Goal: Information Seeking & Learning: Learn about a topic

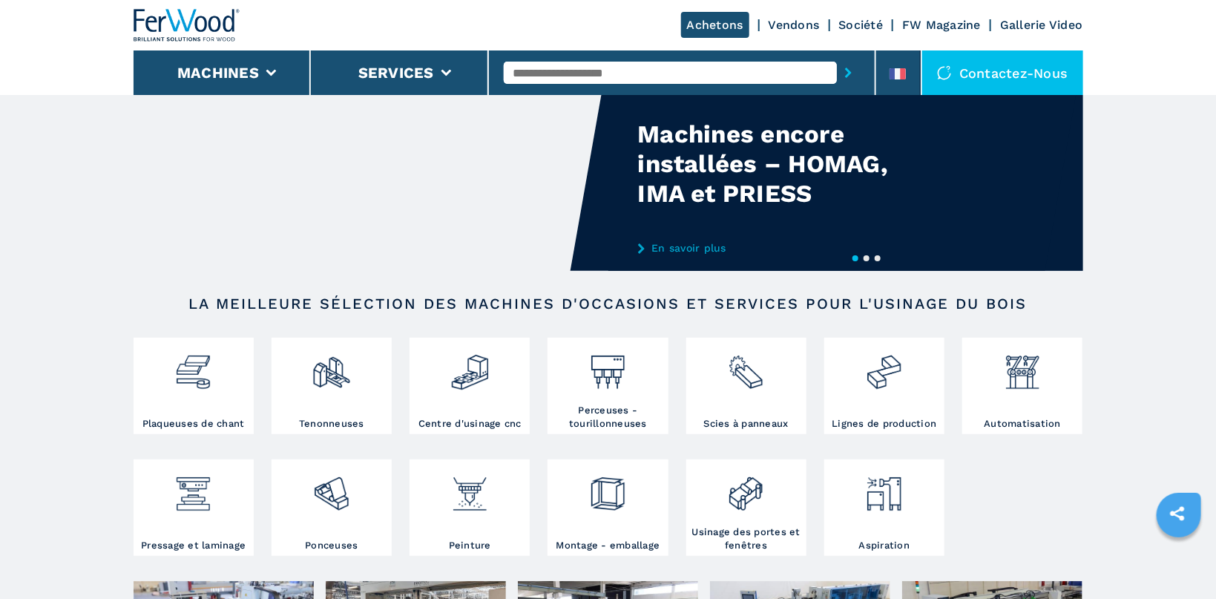
scroll to position [67, 0]
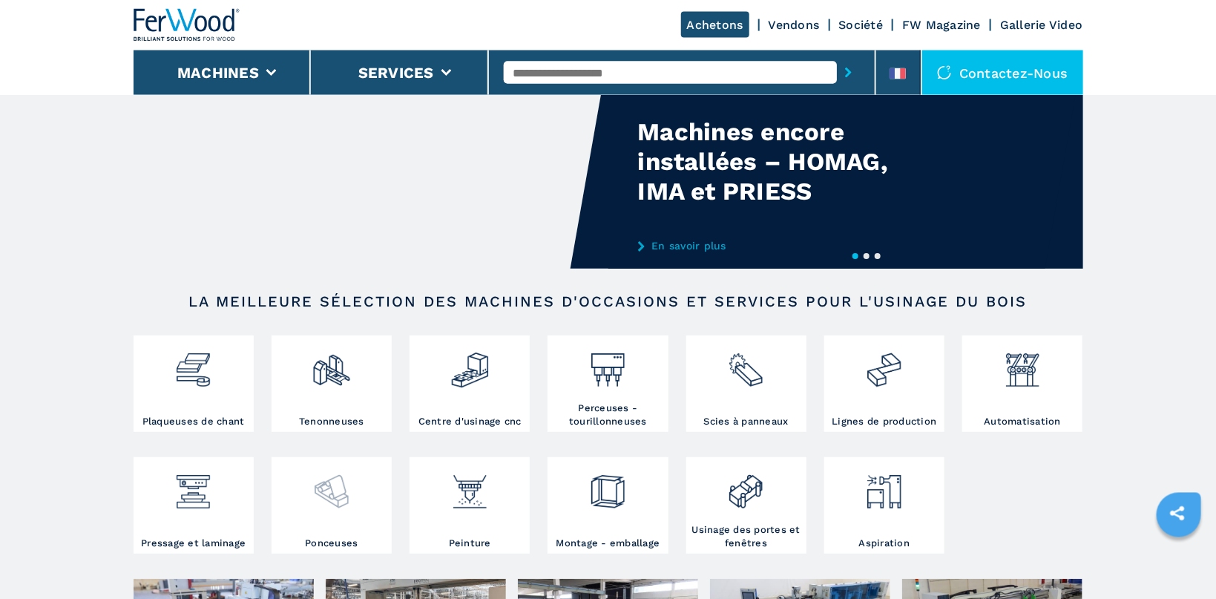
click at [351, 512] on div at bounding box center [331, 499] width 113 height 76
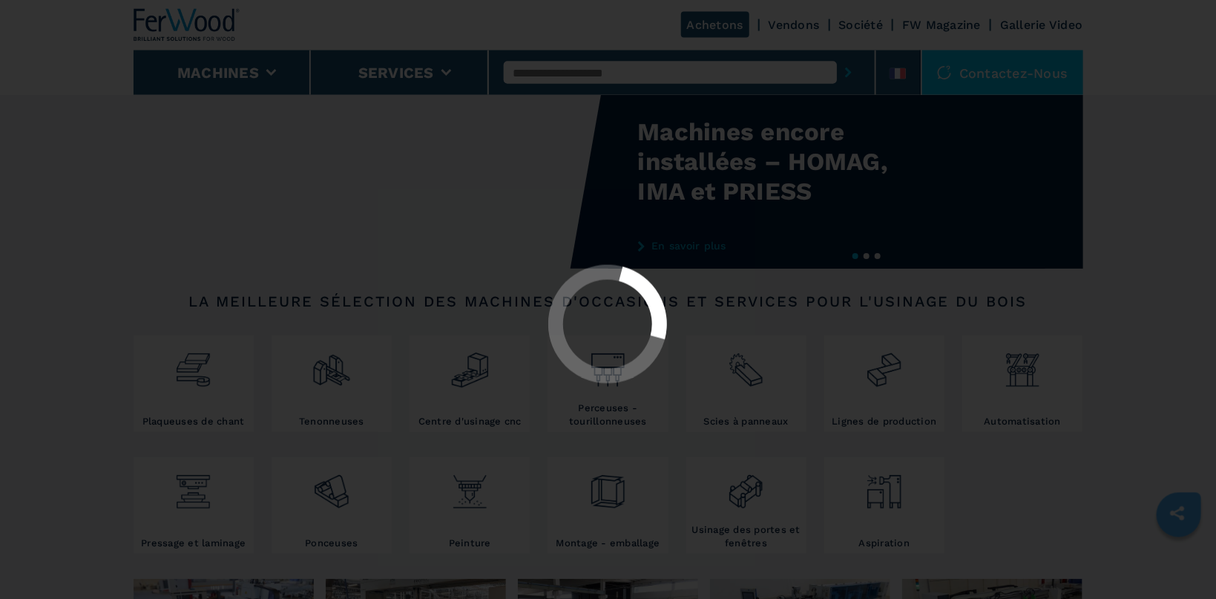
select select "*********"
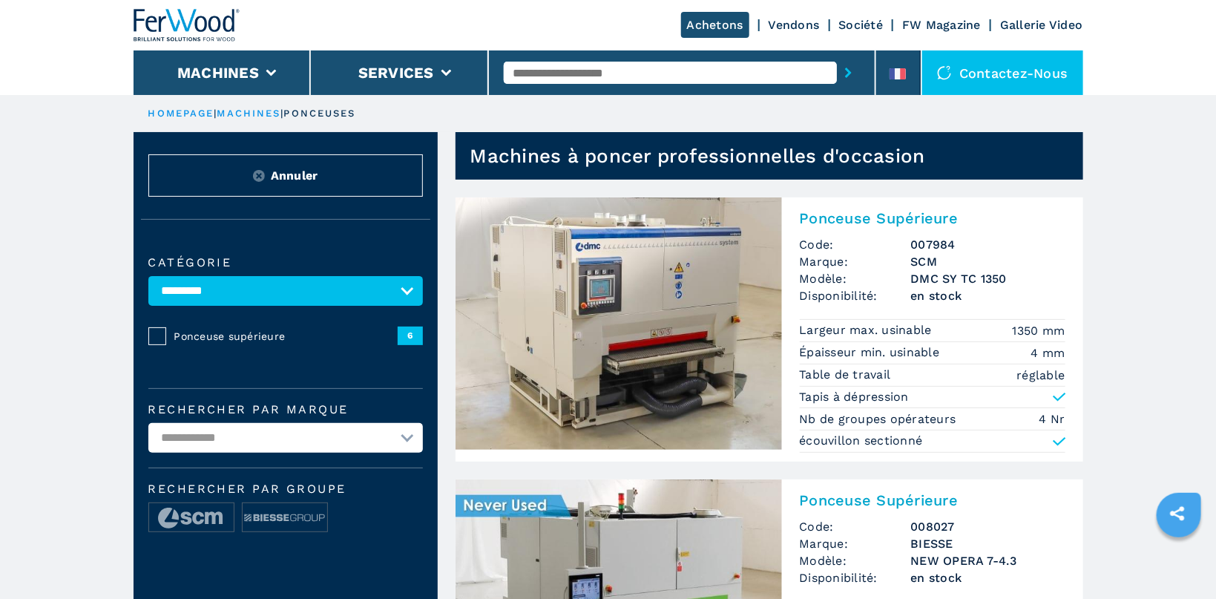
click at [585, 306] on img at bounding box center [619, 323] width 326 height 252
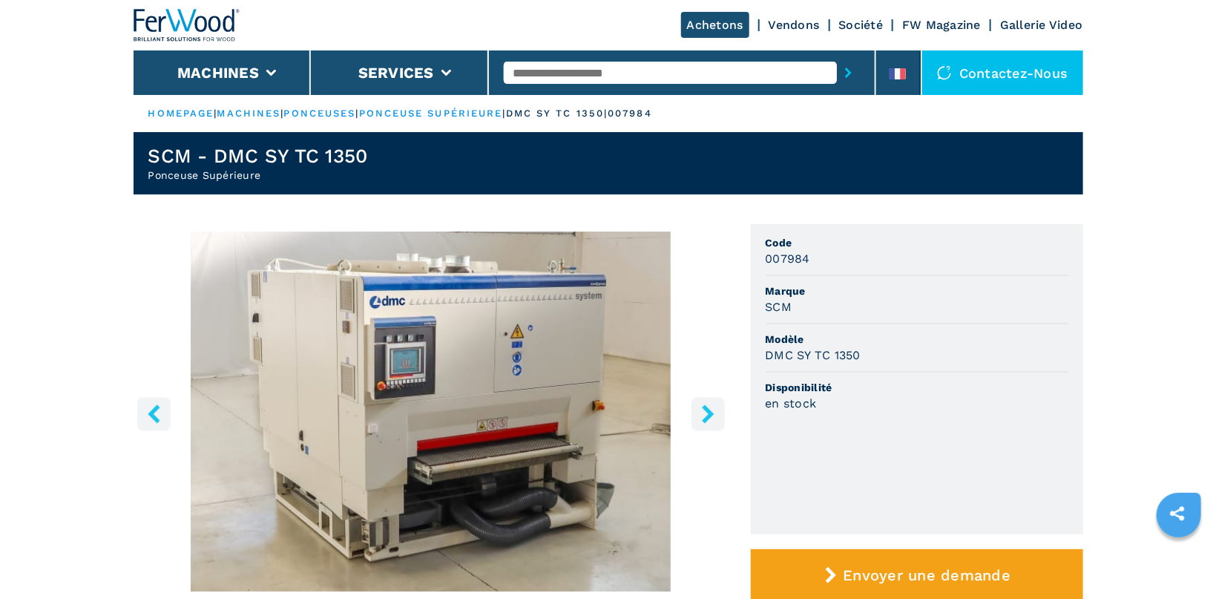
click at [585, 407] on icon "right-button" at bounding box center [708, 413] width 19 height 19
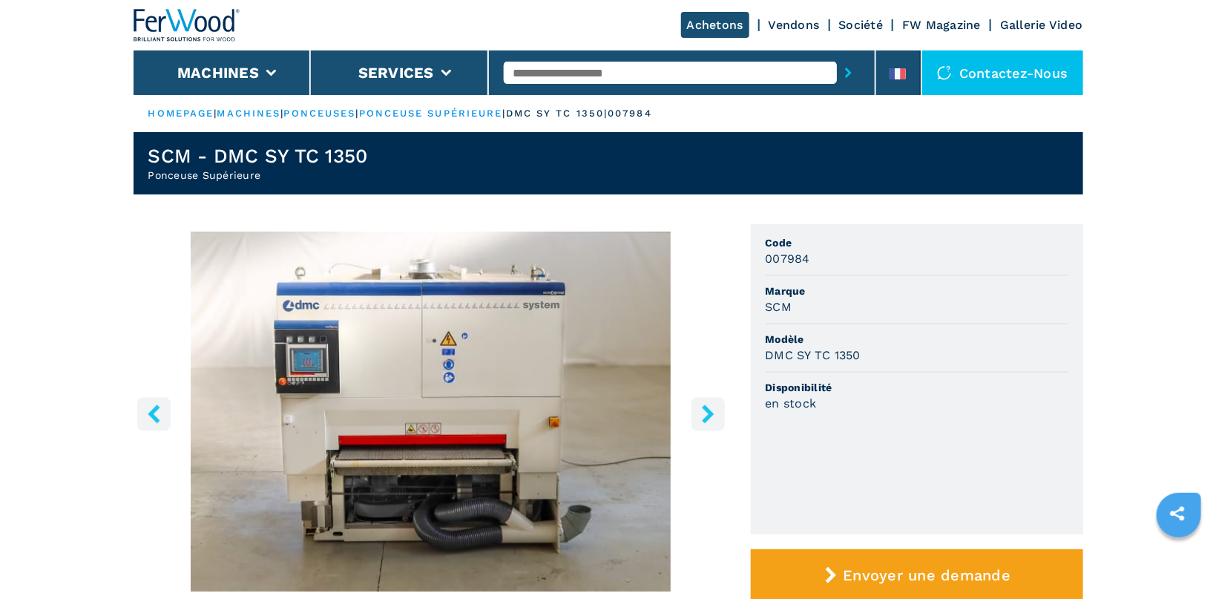
click at [585, 407] on icon "right-button" at bounding box center [708, 413] width 19 height 19
click at [585, 400] on button "right-button" at bounding box center [707, 413] width 33 height 33
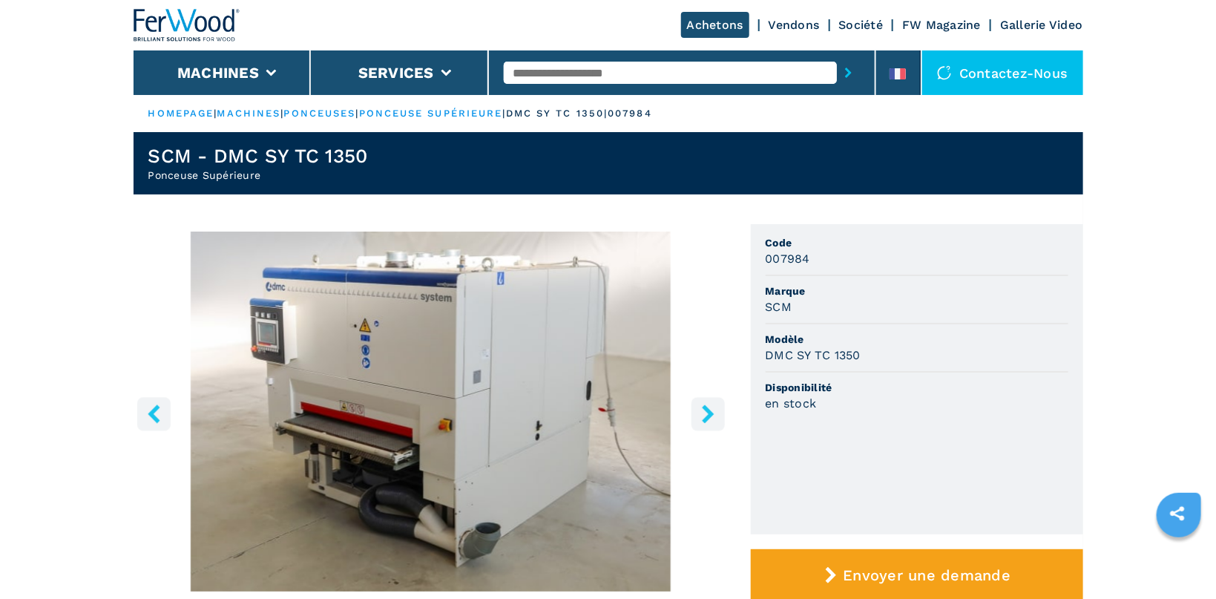
click at [585, 400] on button "right-button" at bounding box center [707, 413] width 33 height 33
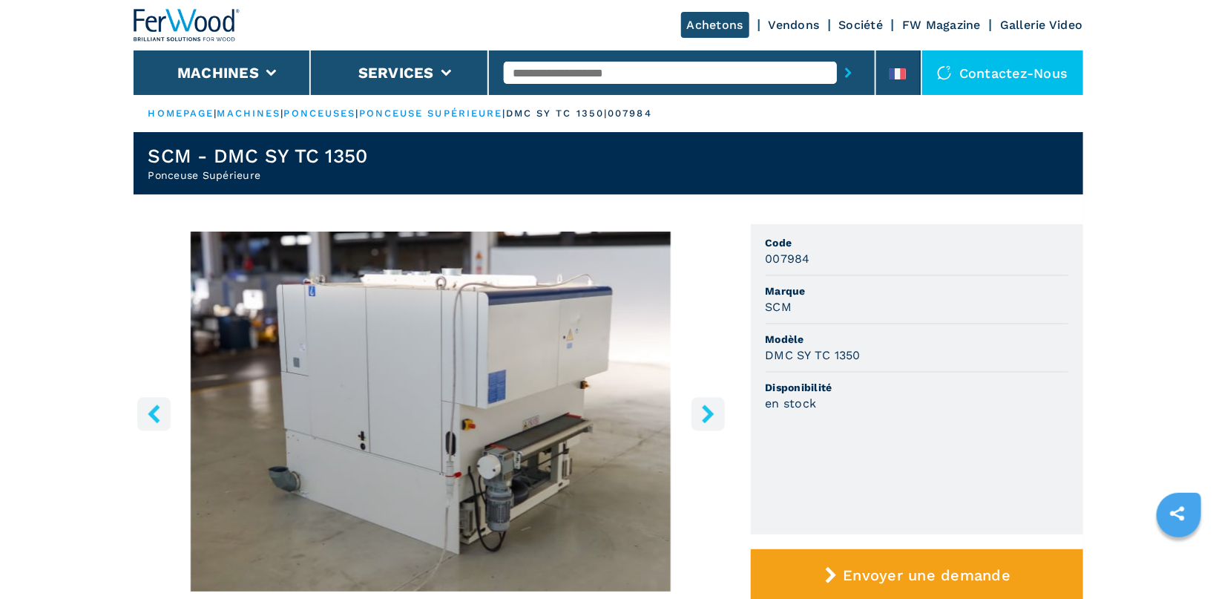
click at [585, 400] on button "right-button" at bounding box center [707, 413] width 33 height 33
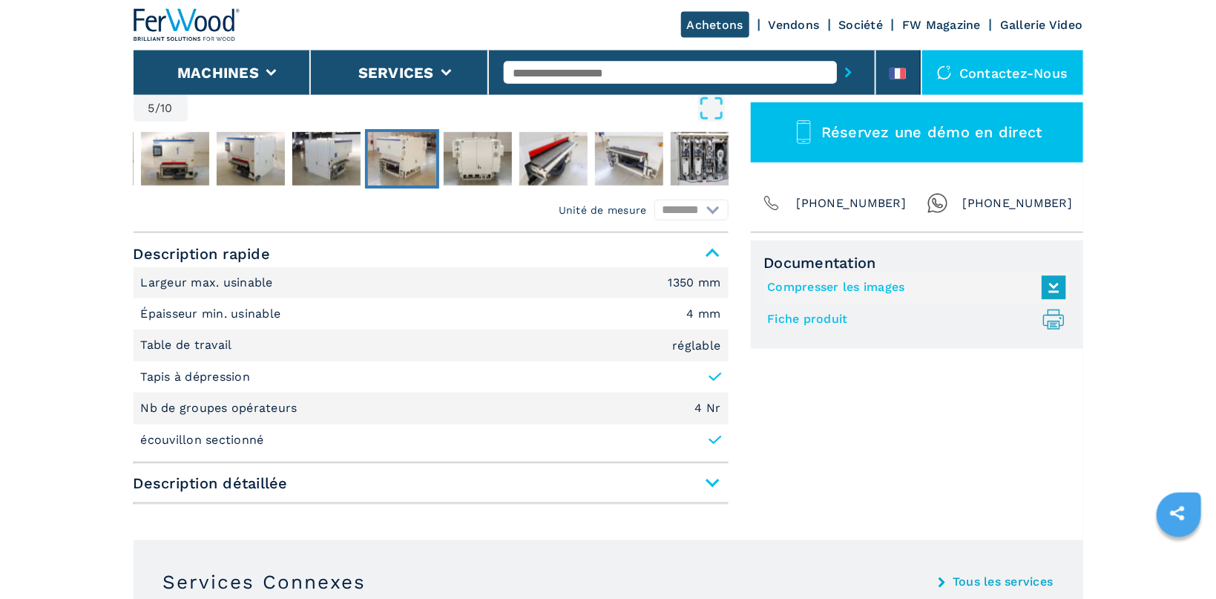
scroll to position [663, 0]
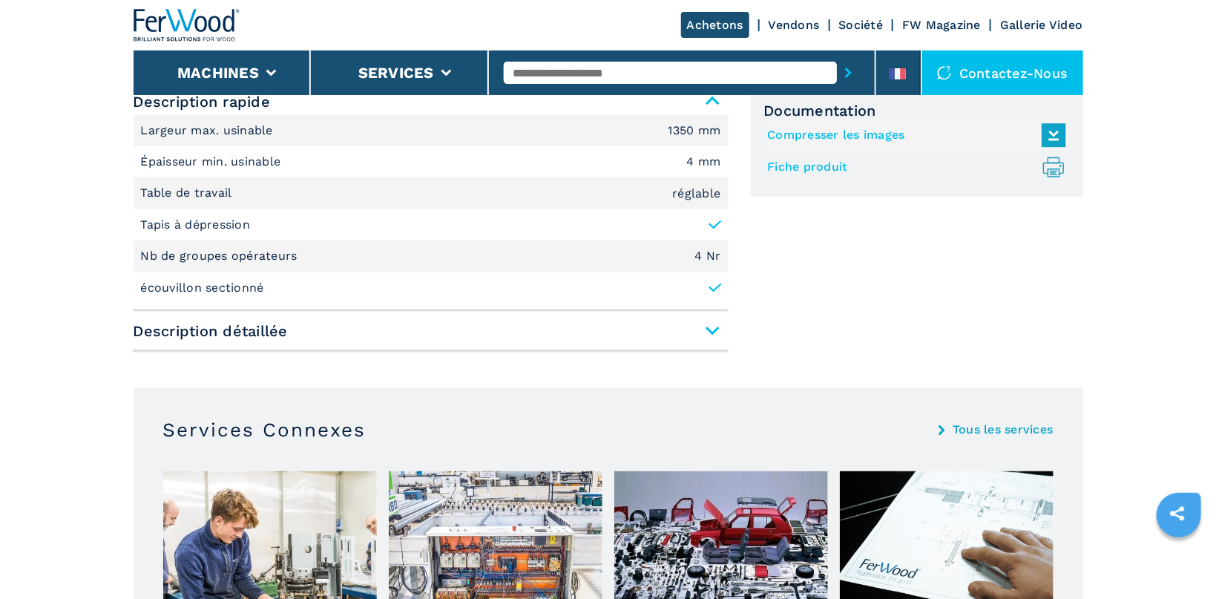
click at [585, 330] on span "Description détaillée" at bounding box center [431, 331] width 595 height 27
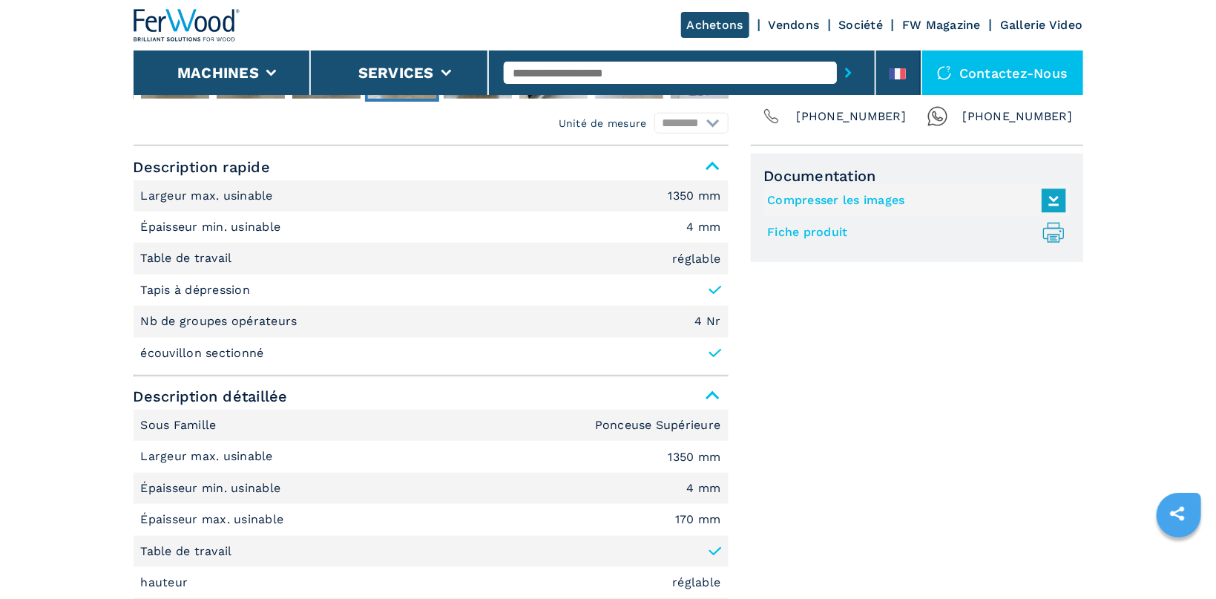
scroll to position [0, 0]
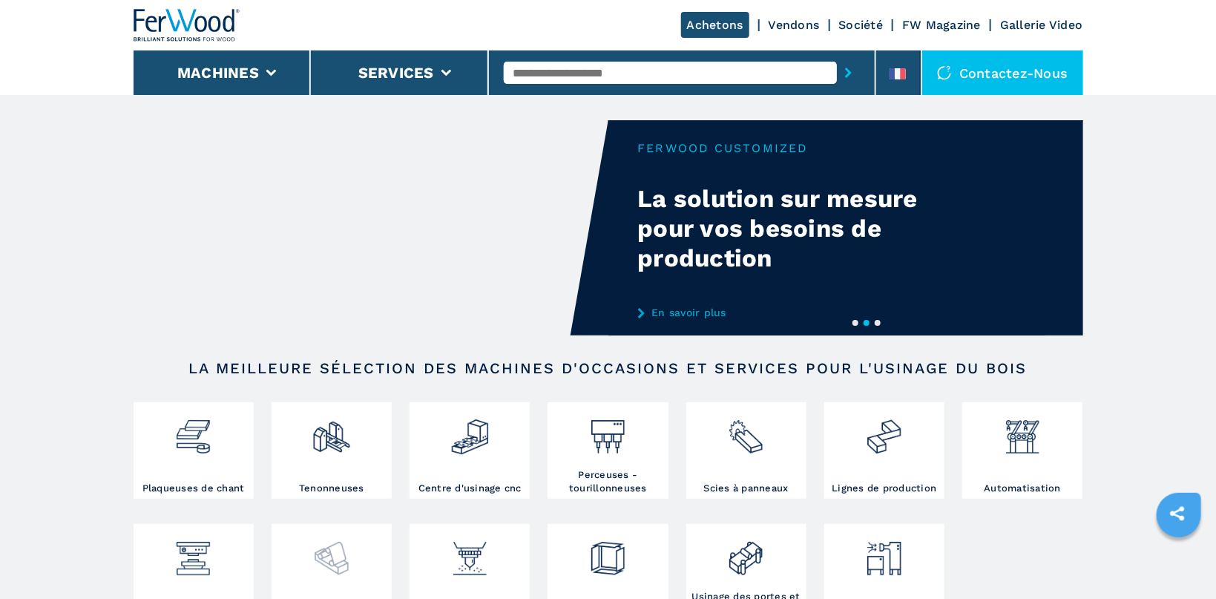
click at [337, 557] on img at bounding box center [331, 553] width 39 height 50
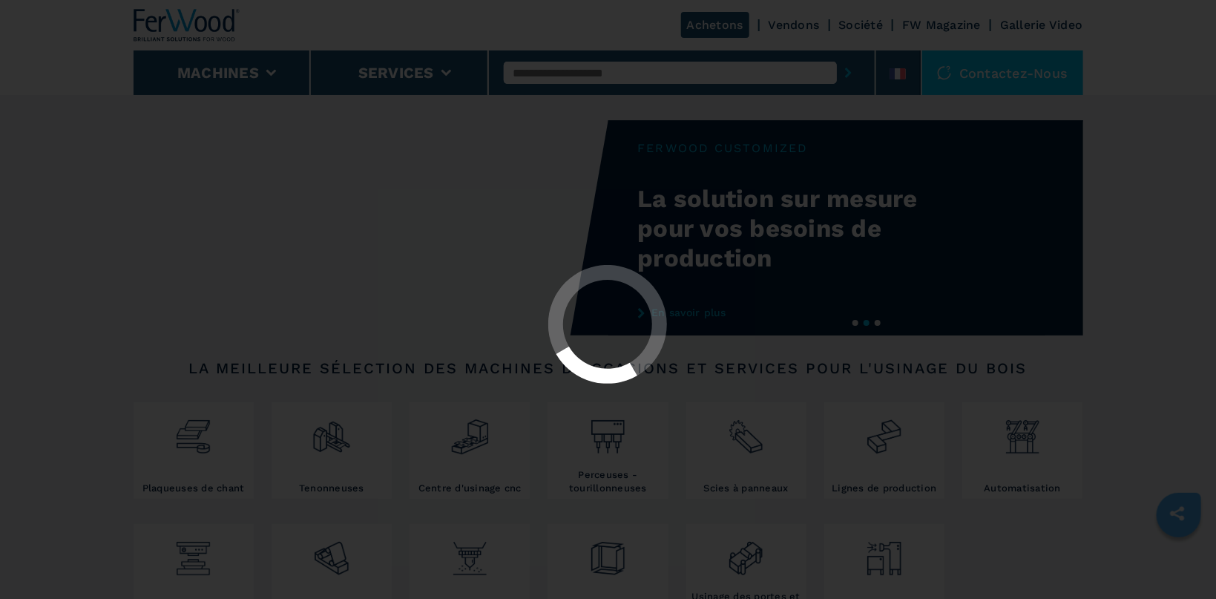
select select "*********"
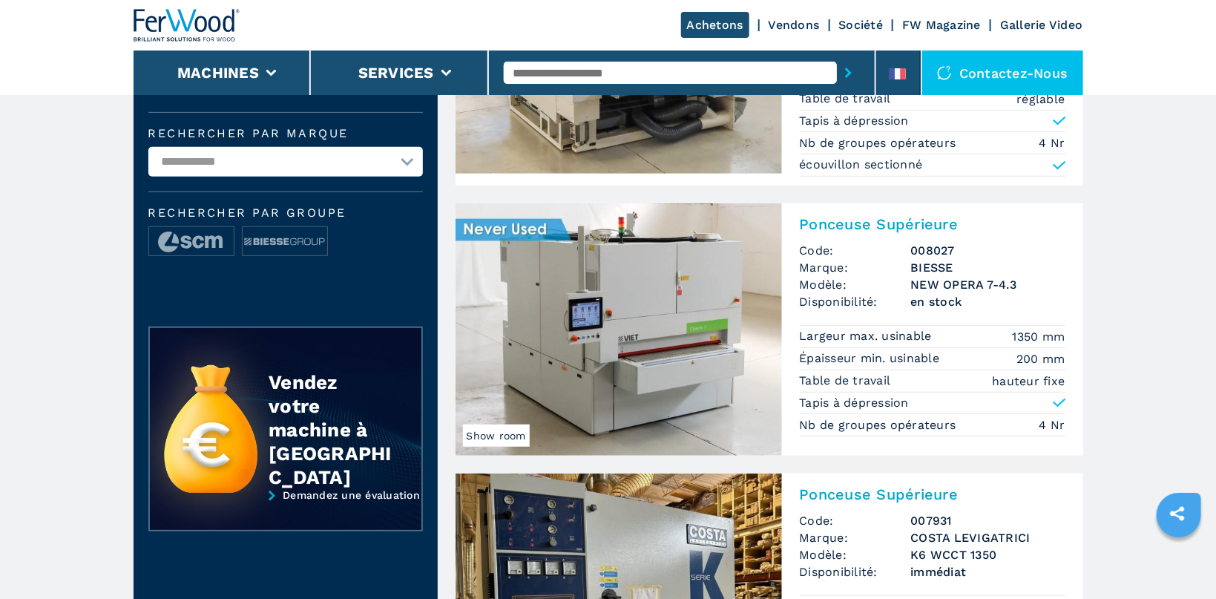
scroll to position [312, 0]
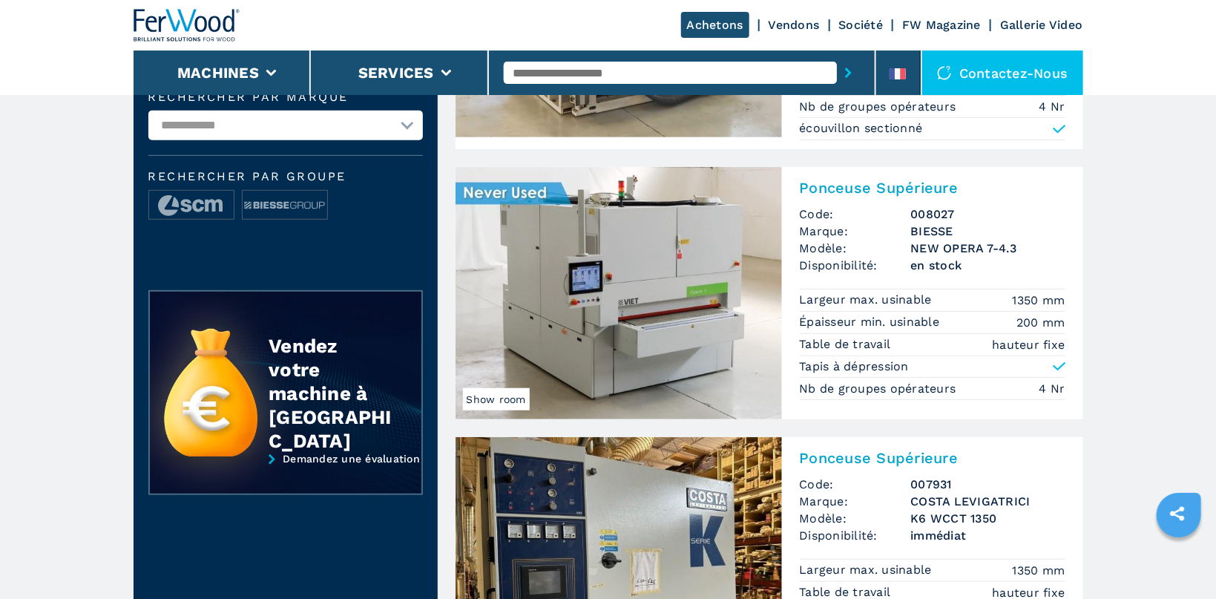
click at [585, 286] on img at bounding box center [619, 293] width 326 height 252
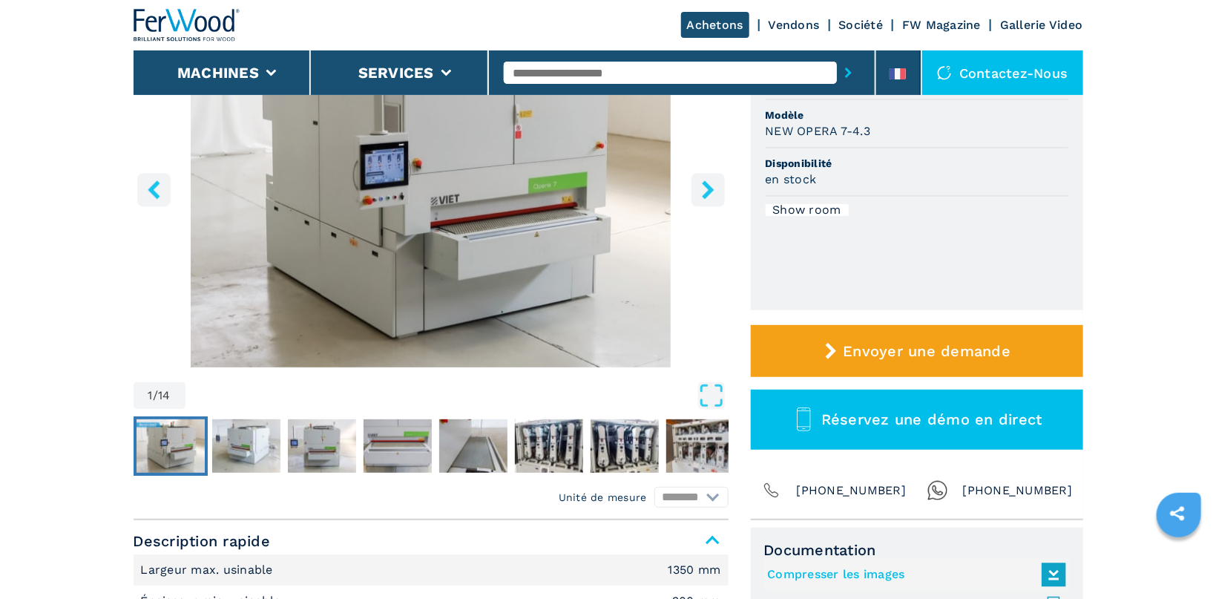
scroll to position [53, 0]
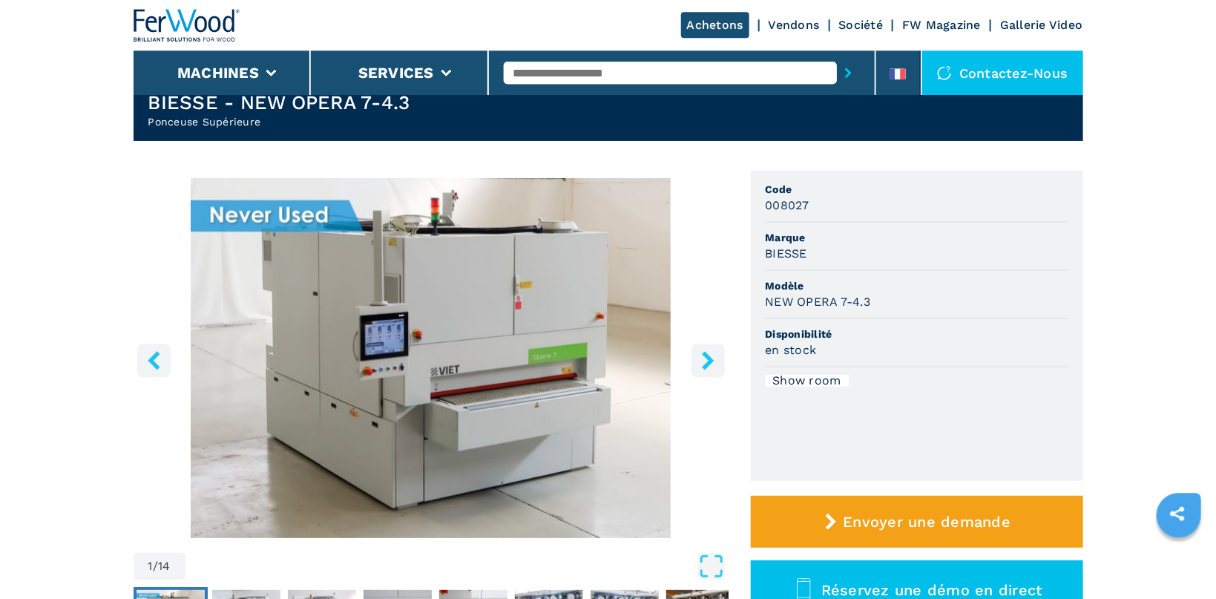
click at [585, 357] on icon "right-button" at bounding box center [708, 360] width 19 height 19
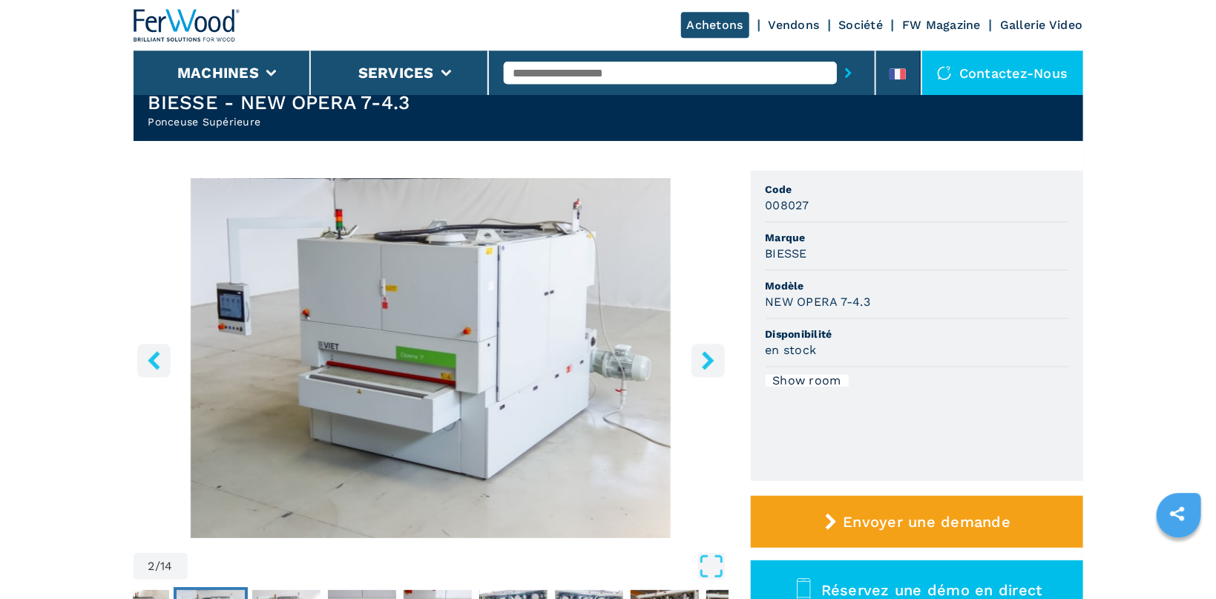
click at [585, 357] on icon "right-button" at bounding box center [708, 360] width 19 height 19
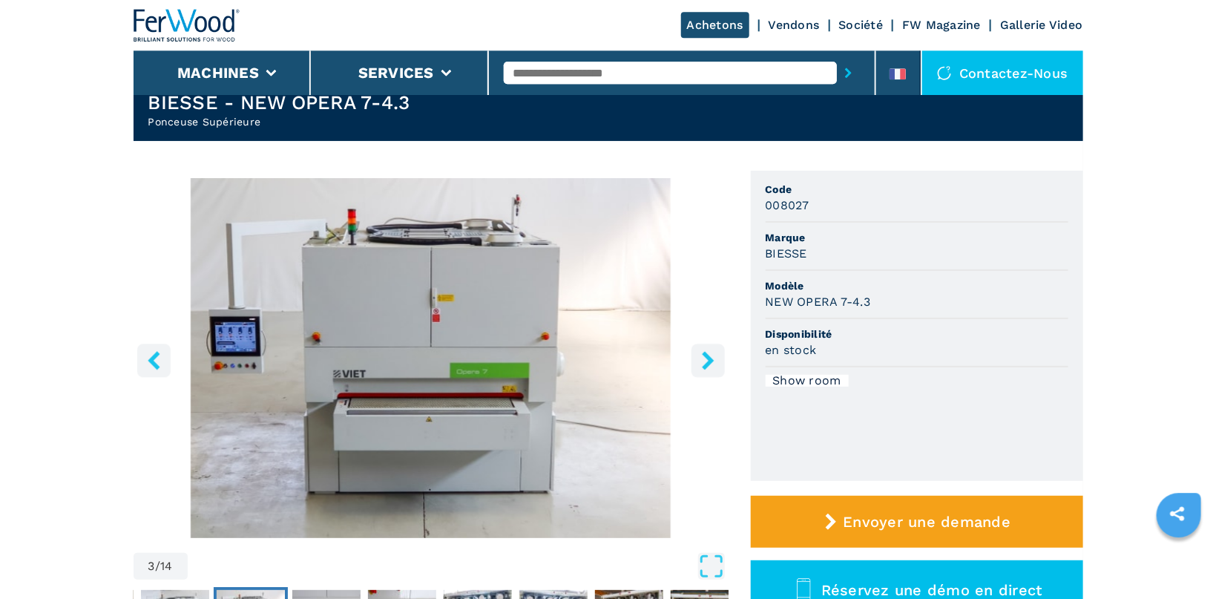
click at [585, 357] on icon "right-button" at bounding box center [708, 360] width 19 height 19
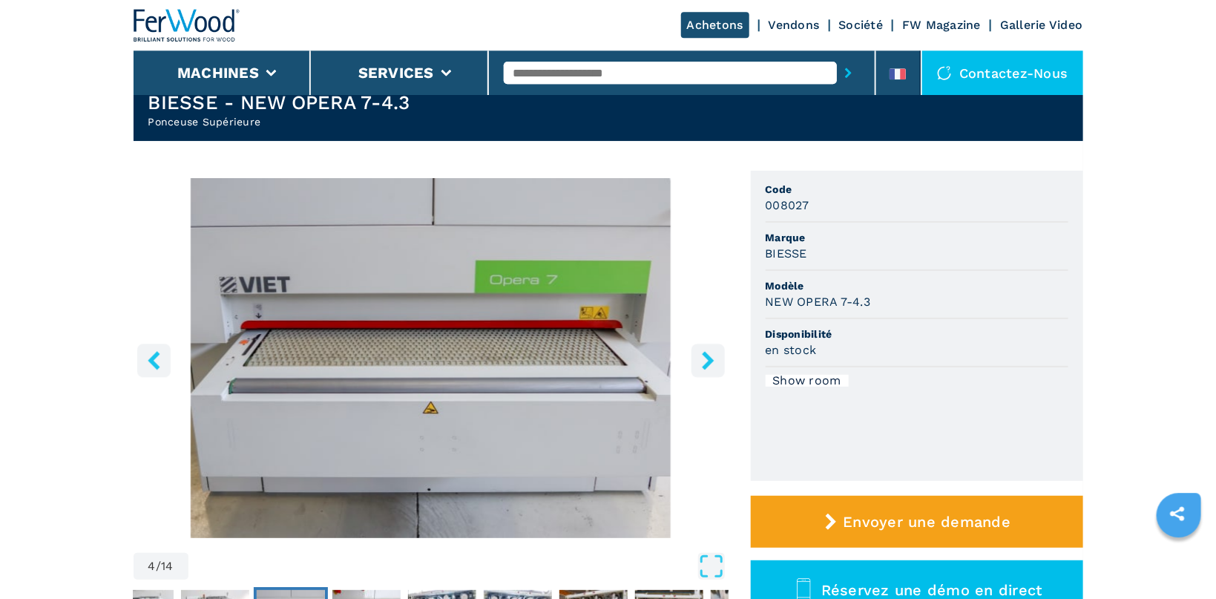
click at [585, 357] on icon "right-button" at bounding box center [708, 360] width 19 height 19
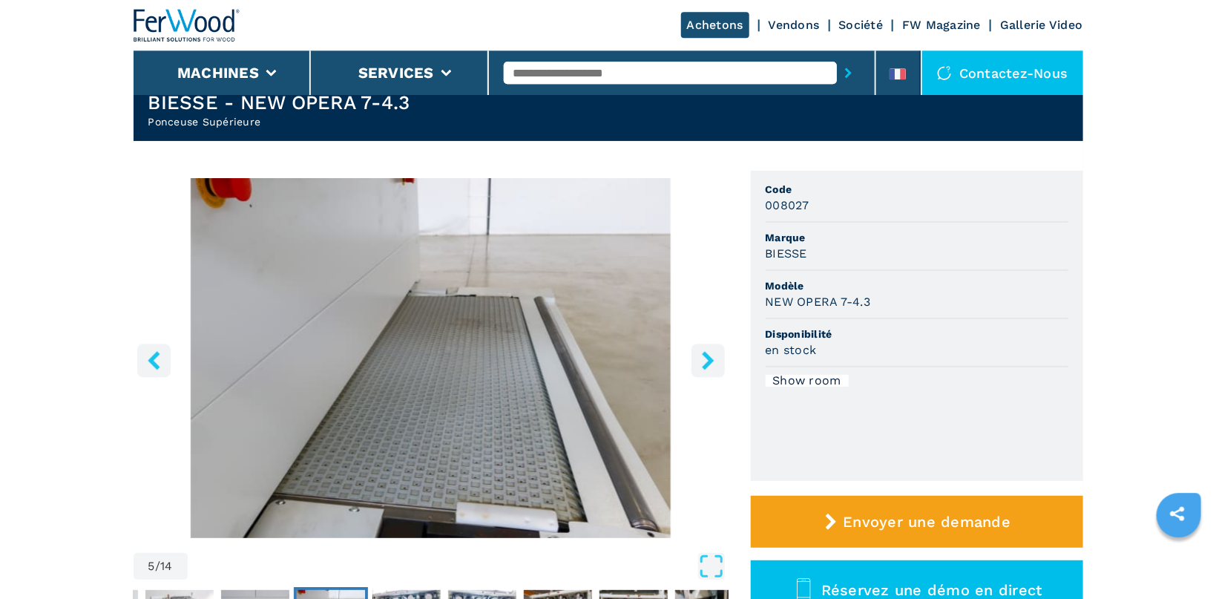
click at [585, 357] on icon "right-button" at bounding box center [708, 360] width 19 height 19
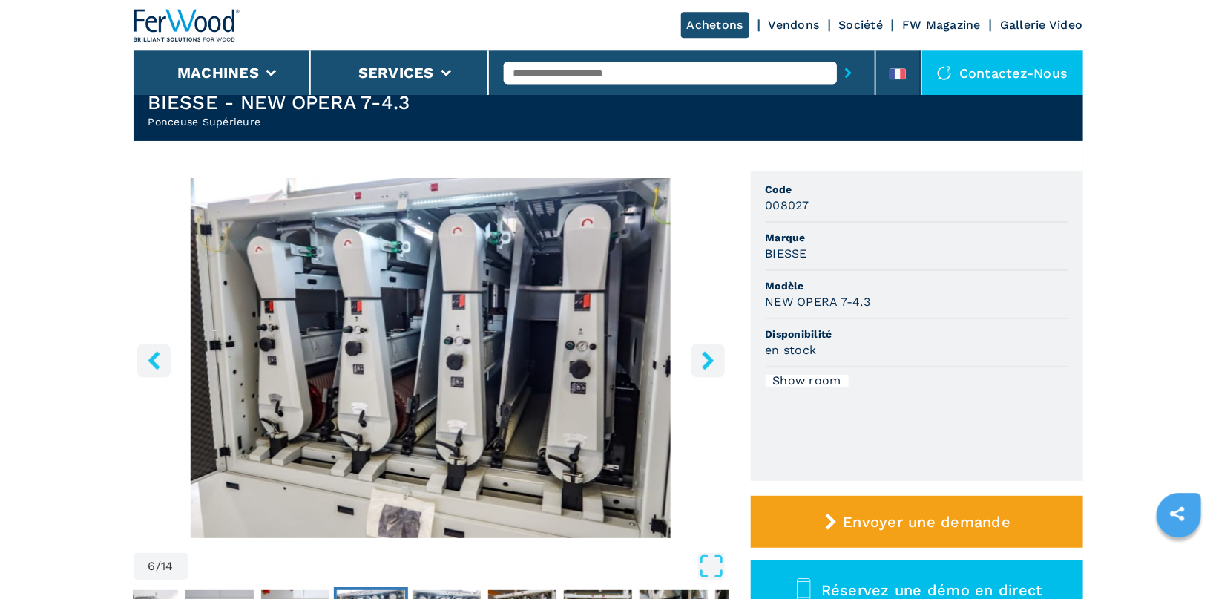
click at [585, 357] on icon "right-button" at bounding box center [708, 360] width 19 height 19
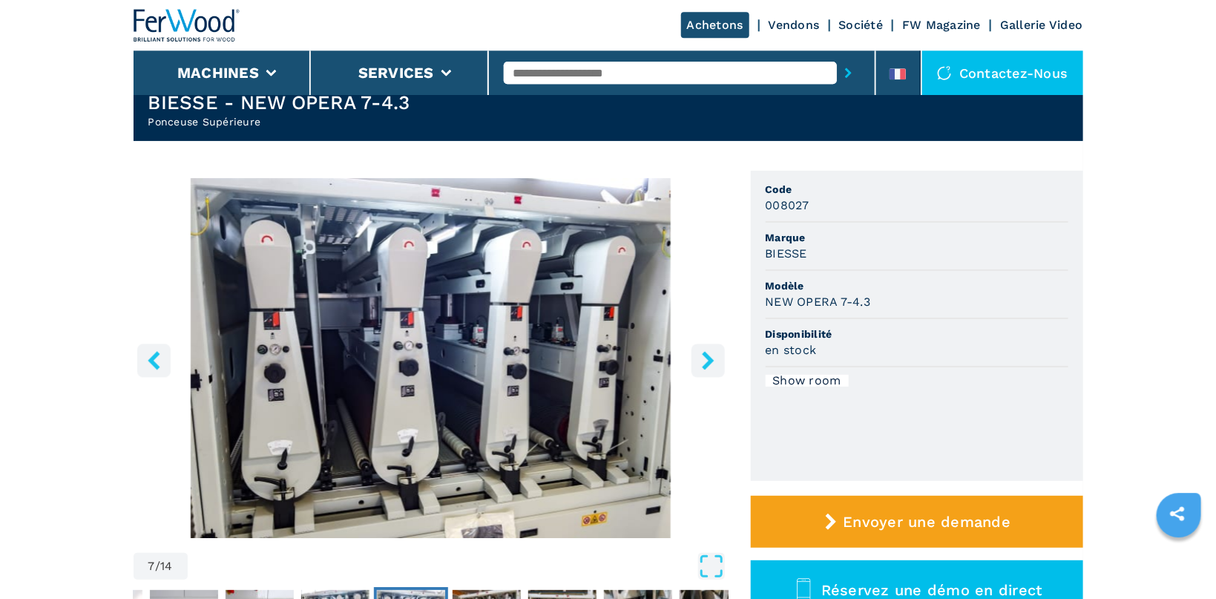
click at [585, 357] on icon "right-button" at bounding box center [708, 360] width 19 height 19
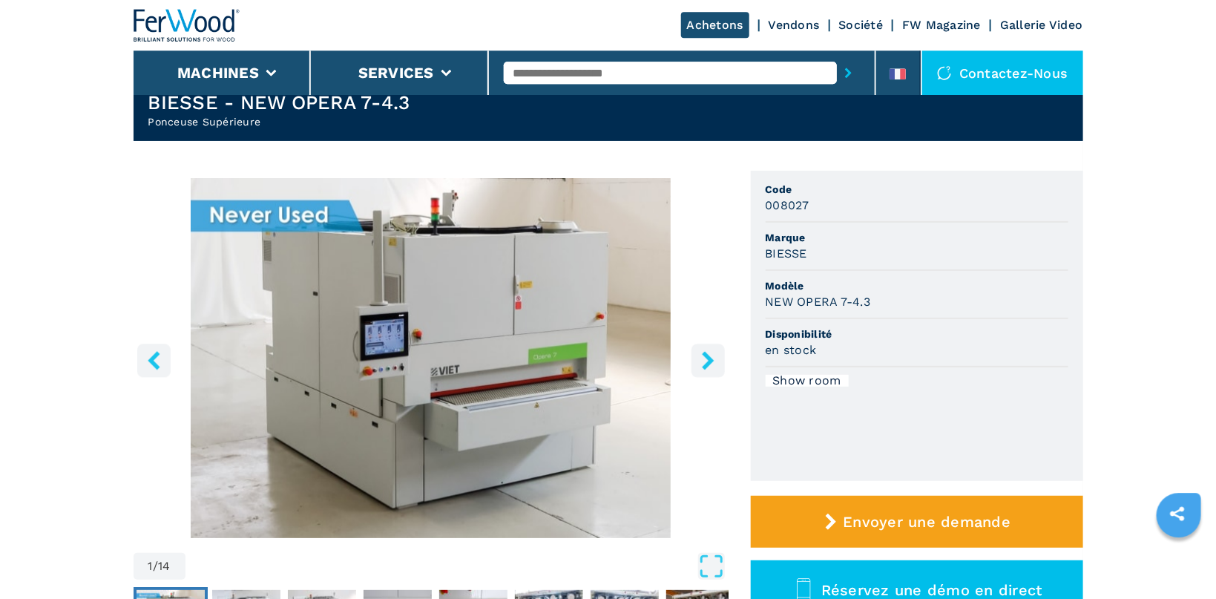
select select "*********"
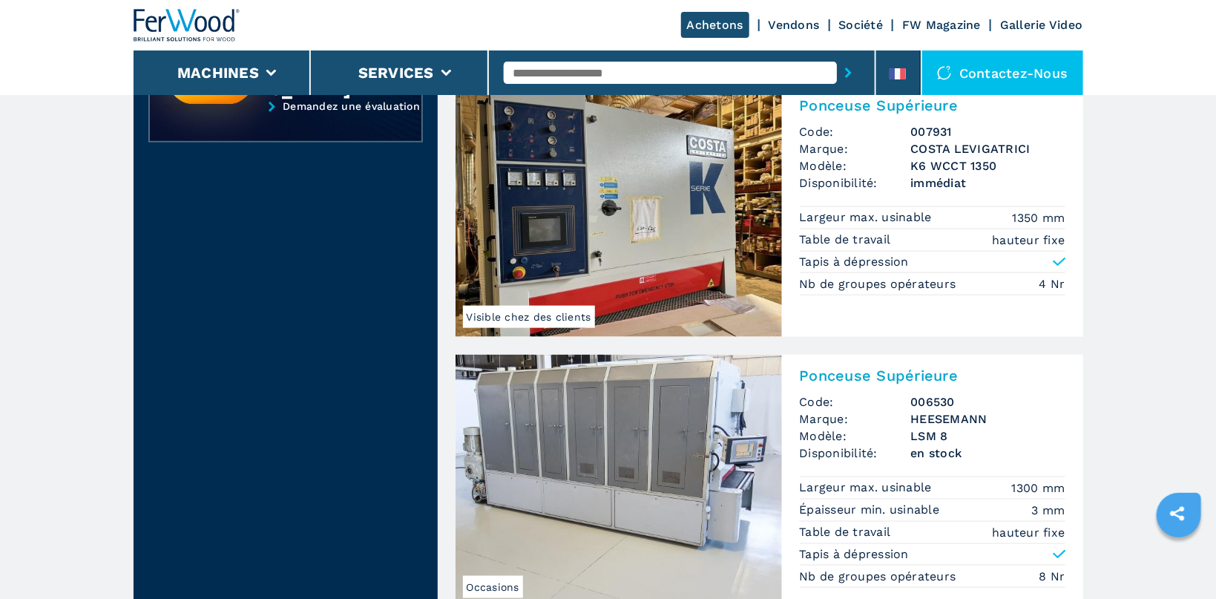
scroll to position [673, 0]
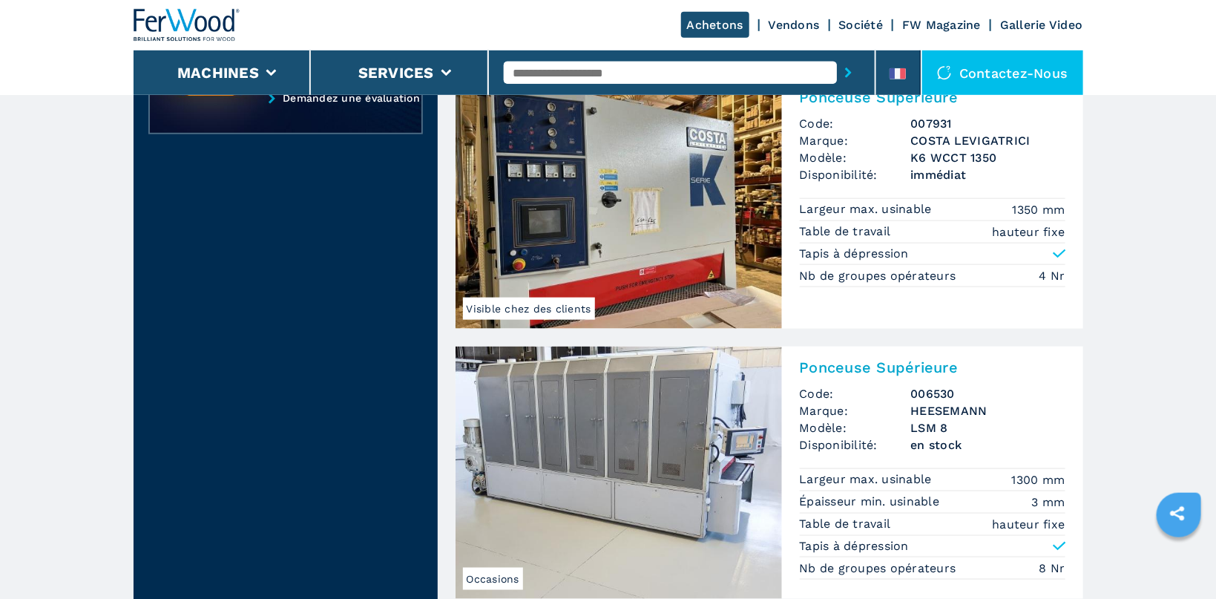
click at [585, 242] on img at bounding box center [619, 202] width 326 height 252
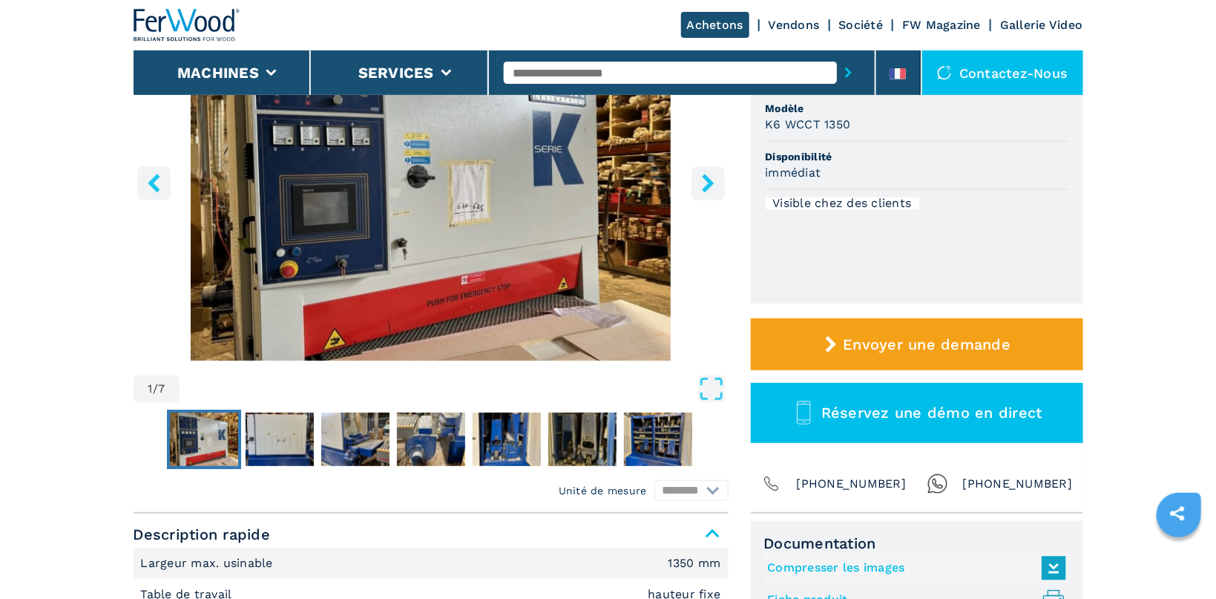
scroll to position [113, 0]
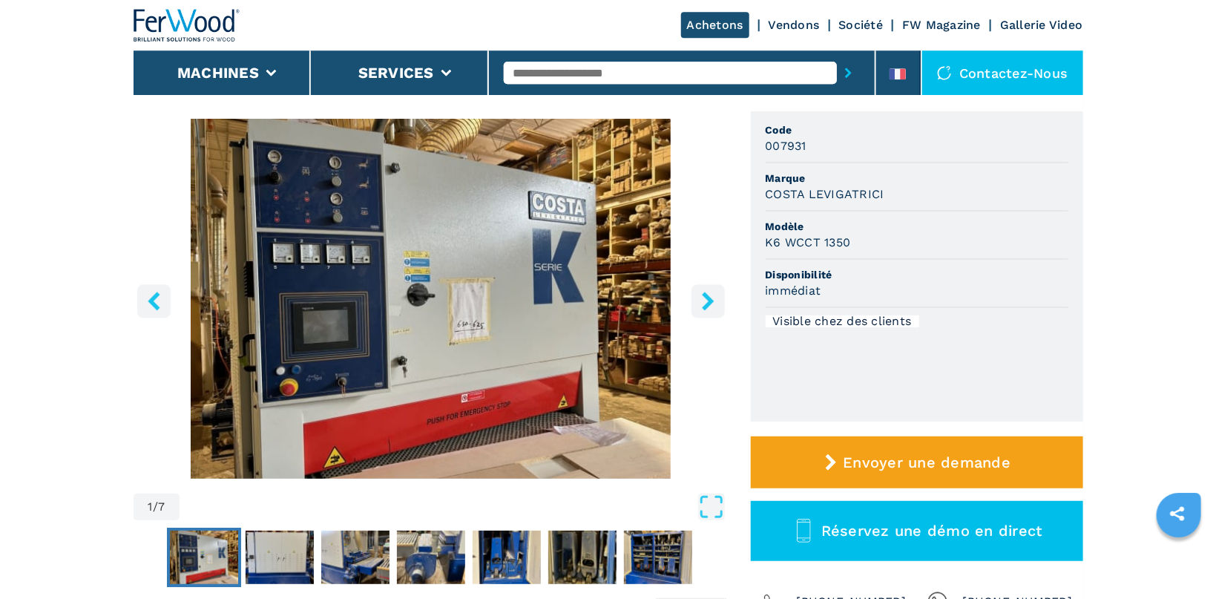
click at [710, 299] on icon "right-button" at bounding box center [708, 301] width 12 height 19
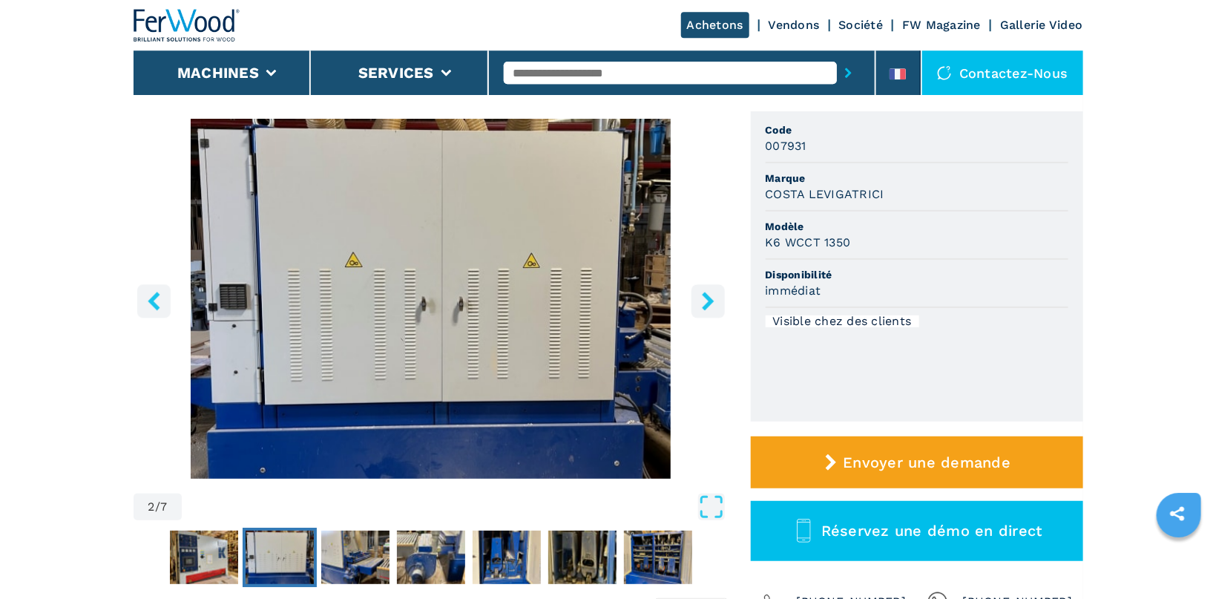
click at [710, 299] on icon "right-button" at bounding box center [708, 301] width 12 height 19
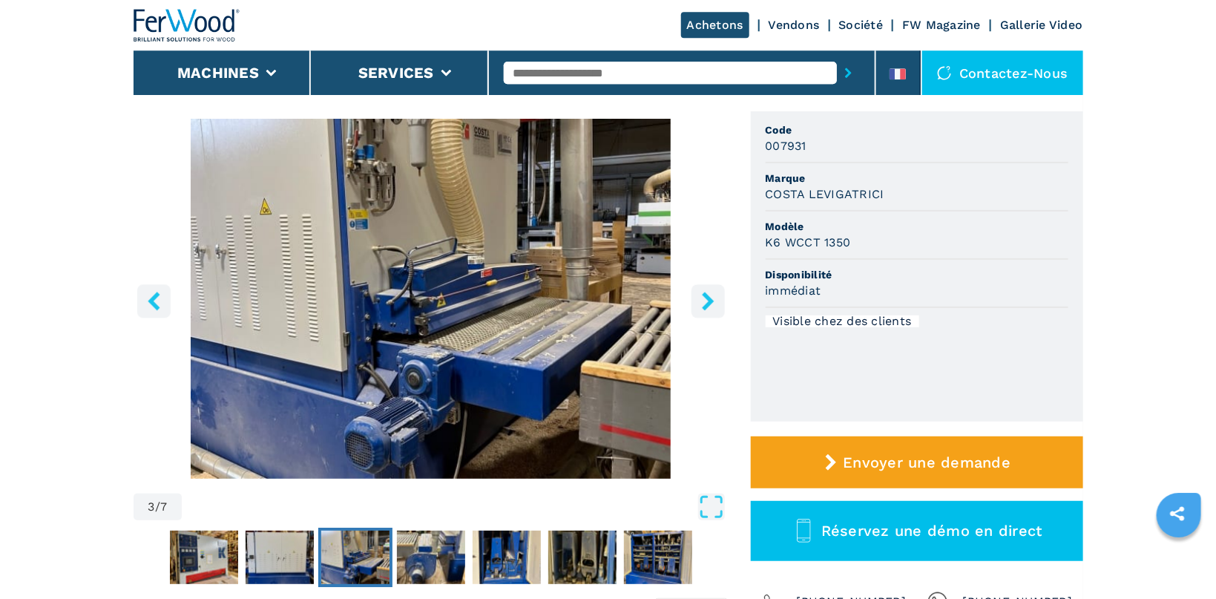
click at [710, 299] on icon "right-button" at bounding box center [708, 301] width 12 height 19
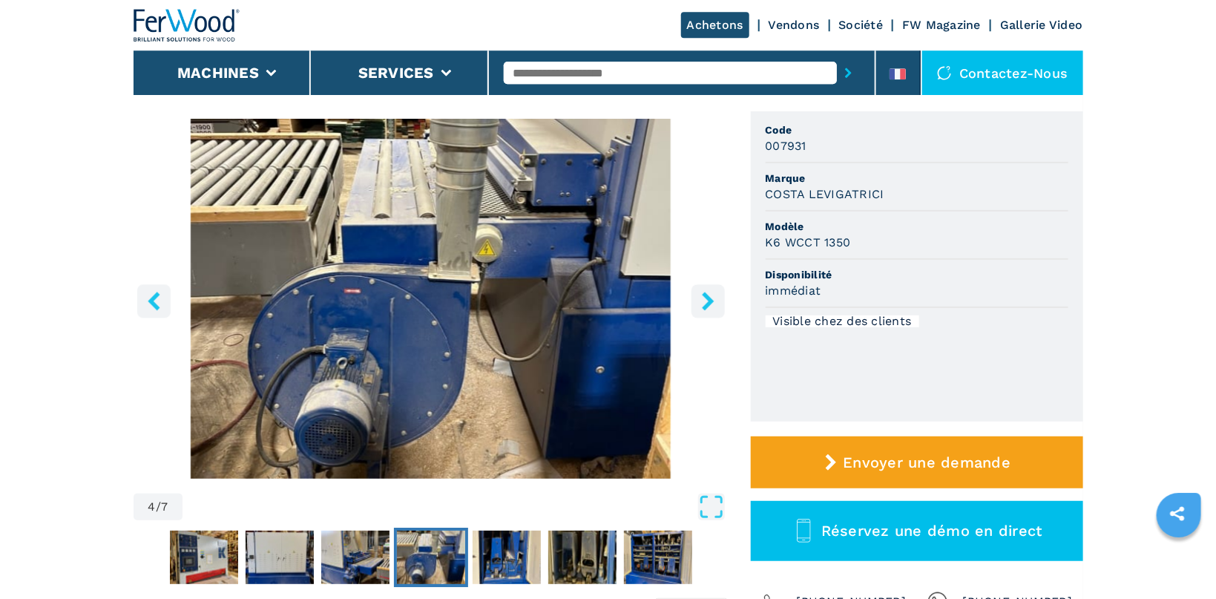
click at [710, 299] on icon "right-button" at bounding box center [708, 301] width 12 height 19
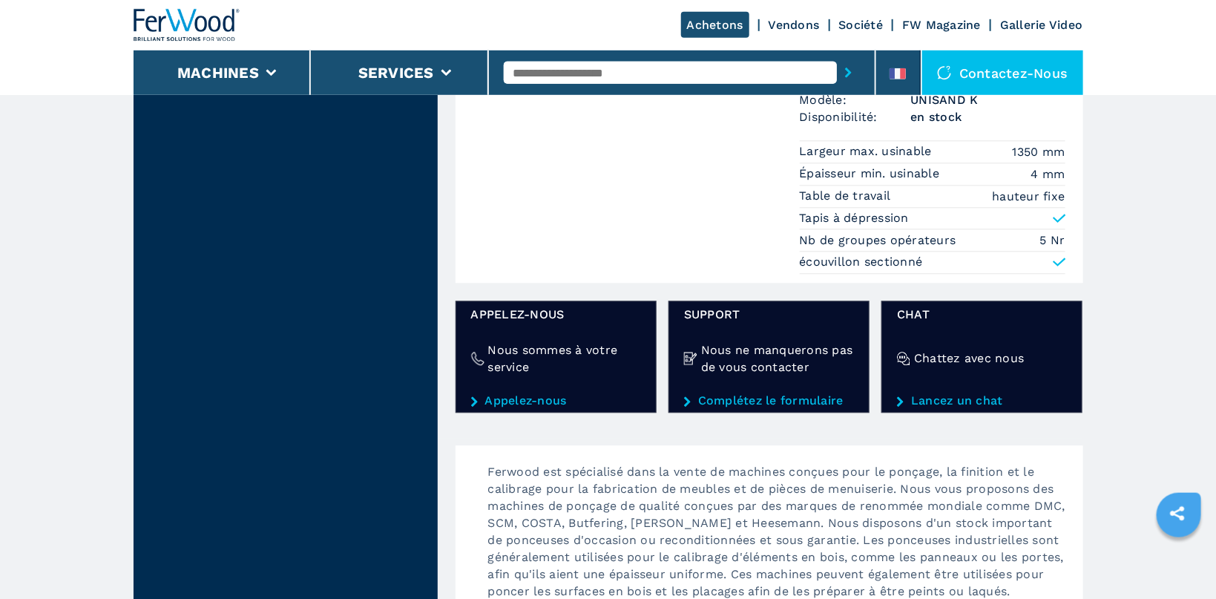
scroll to position [1178, 0]
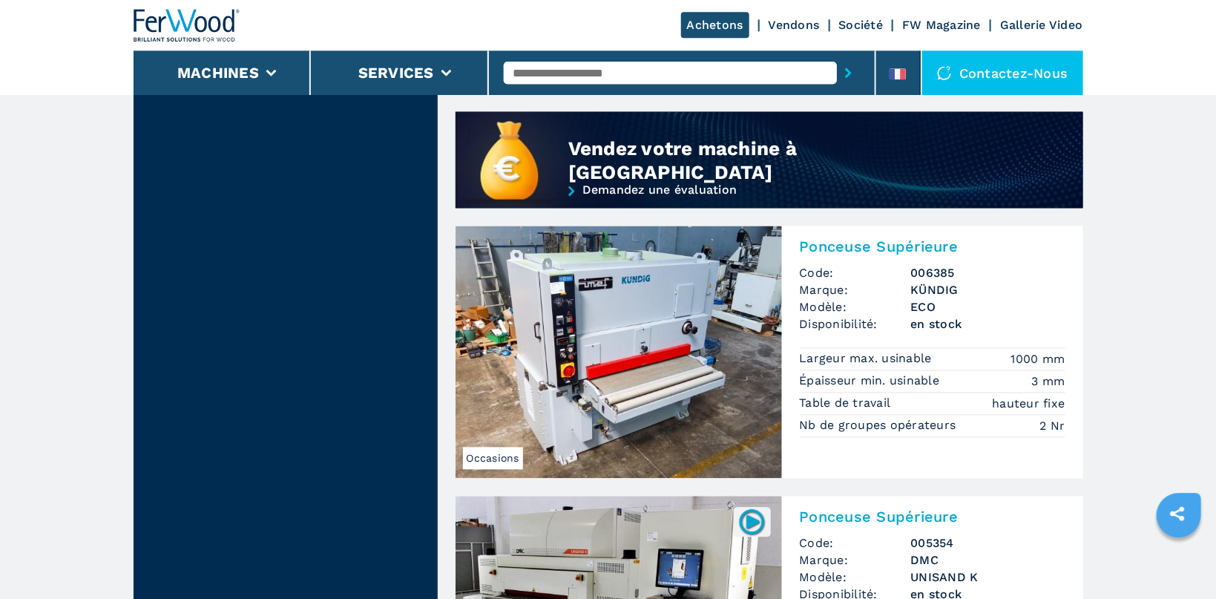
click at [602, 366] on img at bounding box center [619, 352] width 326 height 252
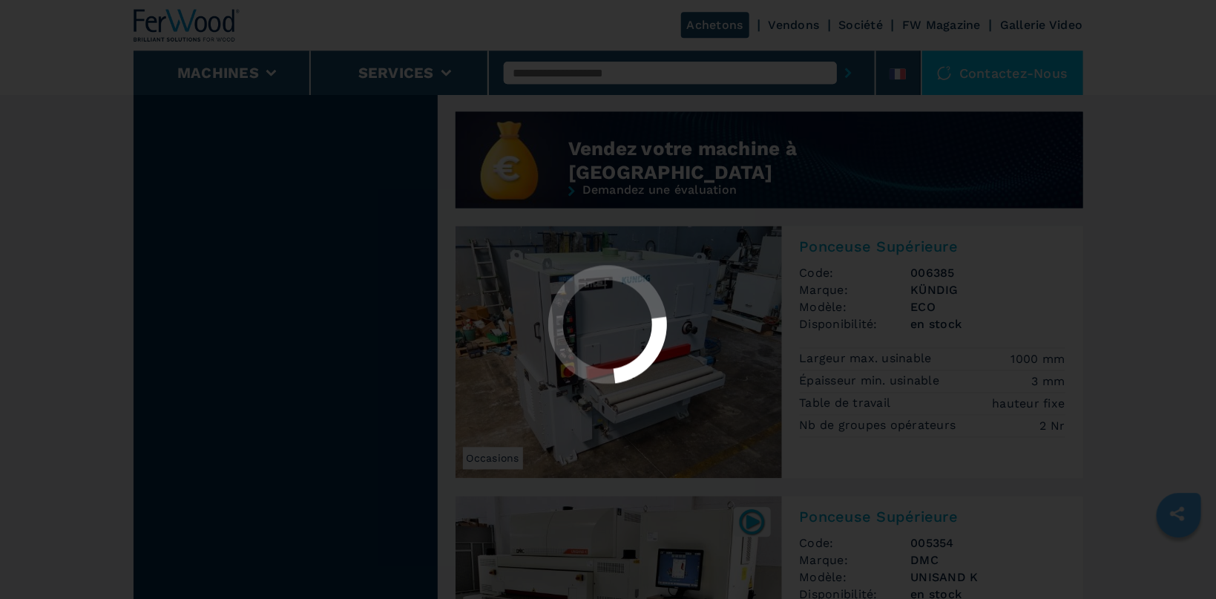
scroll to position [0, 0]
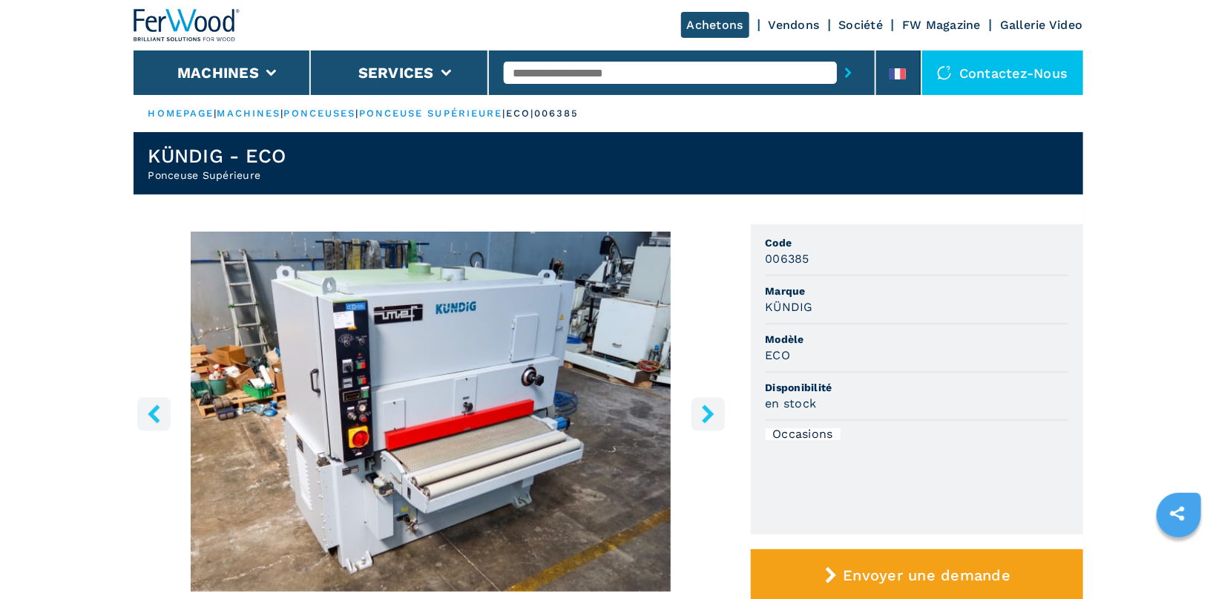
click at [703, 417] on icon "right-button" at bounding box center [708, 413] width 19 height 19
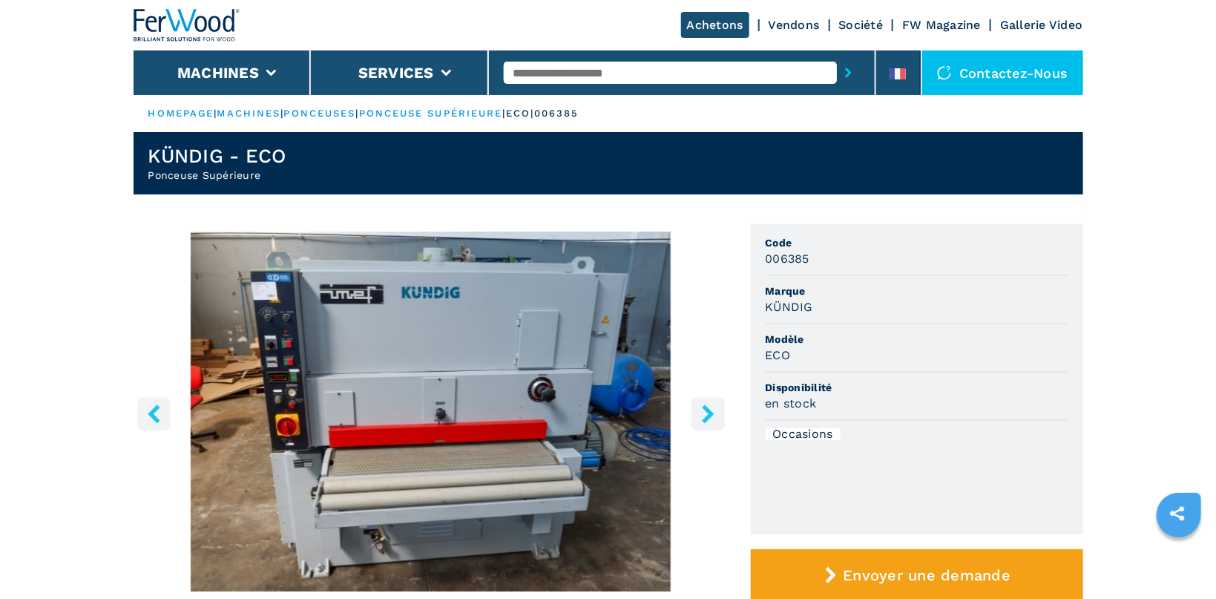
click at [703, 417] on icon "right-button" at bounding box center [708, 413] width 19 height 19
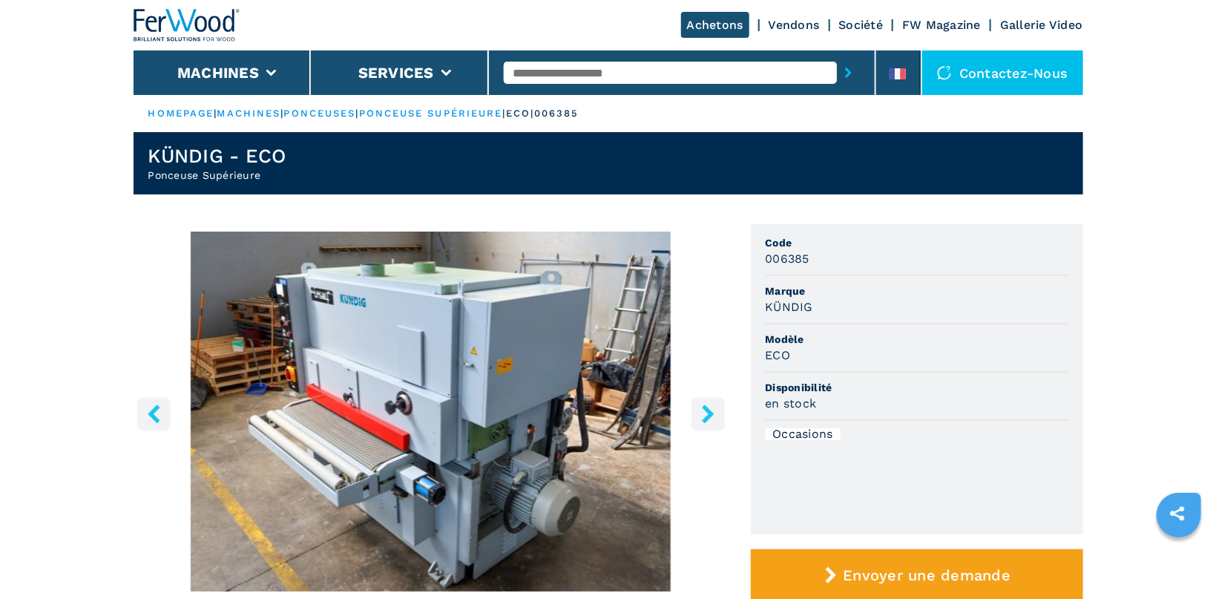
click at [703, 417] on icon "right-button" at bounding box center [708, 413] width 19 height 19
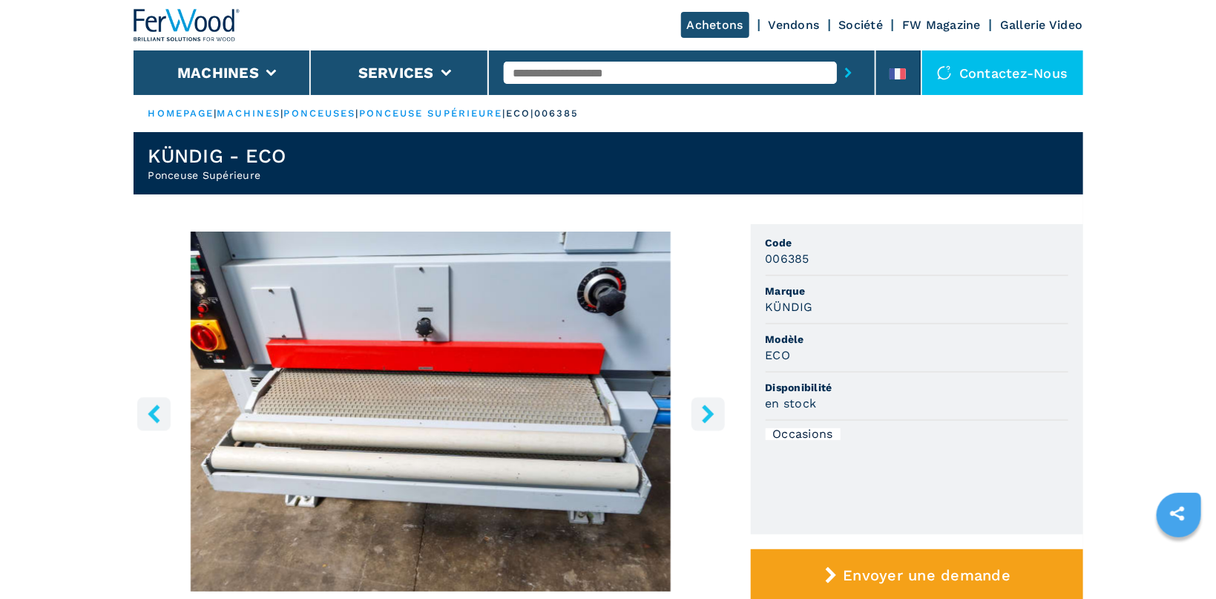
click at [703, 417] on icon "right-button" at bounding box center [708, 413] width 19 height 19
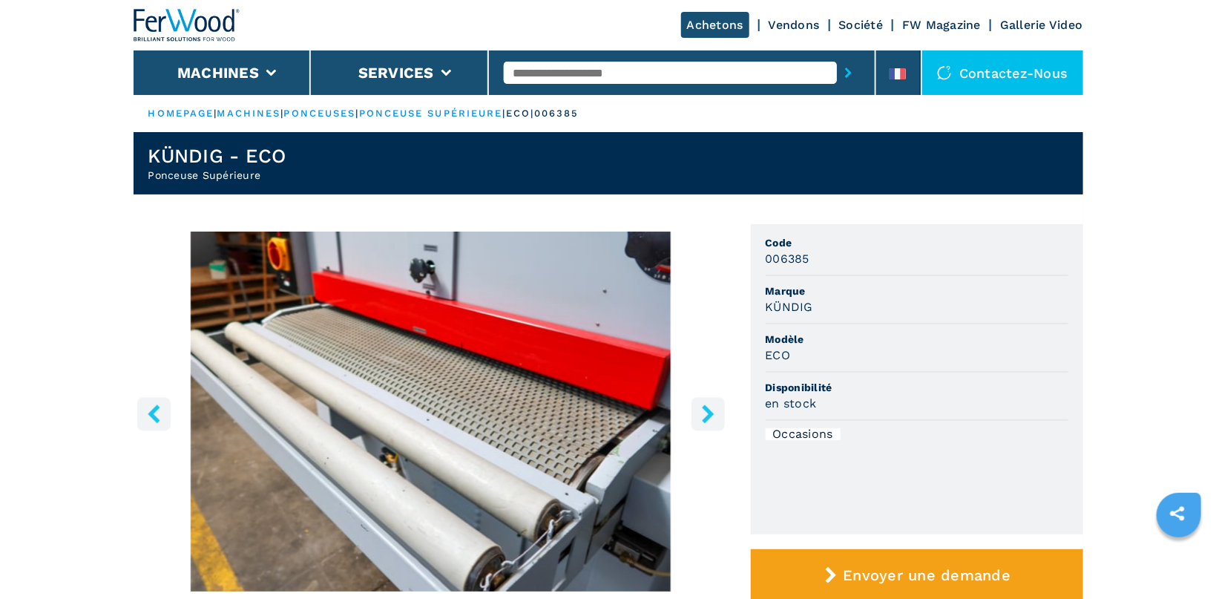
click at [703, 417] on icon "right-button" at bounding box center [708, 413] width 19 height 19
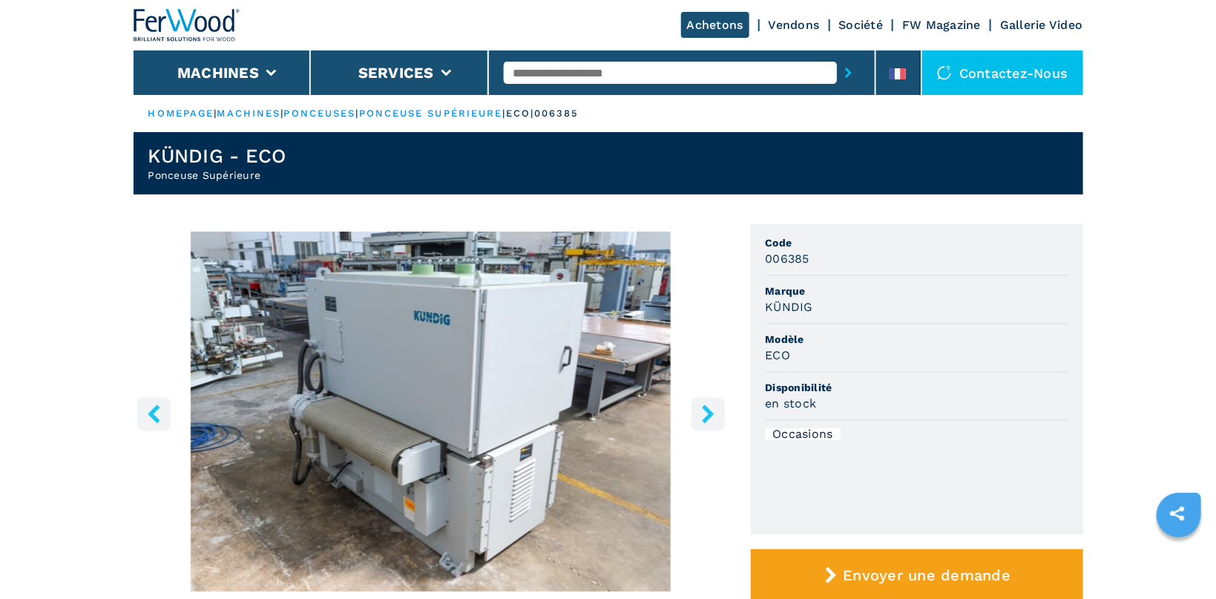
click at [703, 417] on icon "right-button" at bounding box center [708, 413] width 19 height 19
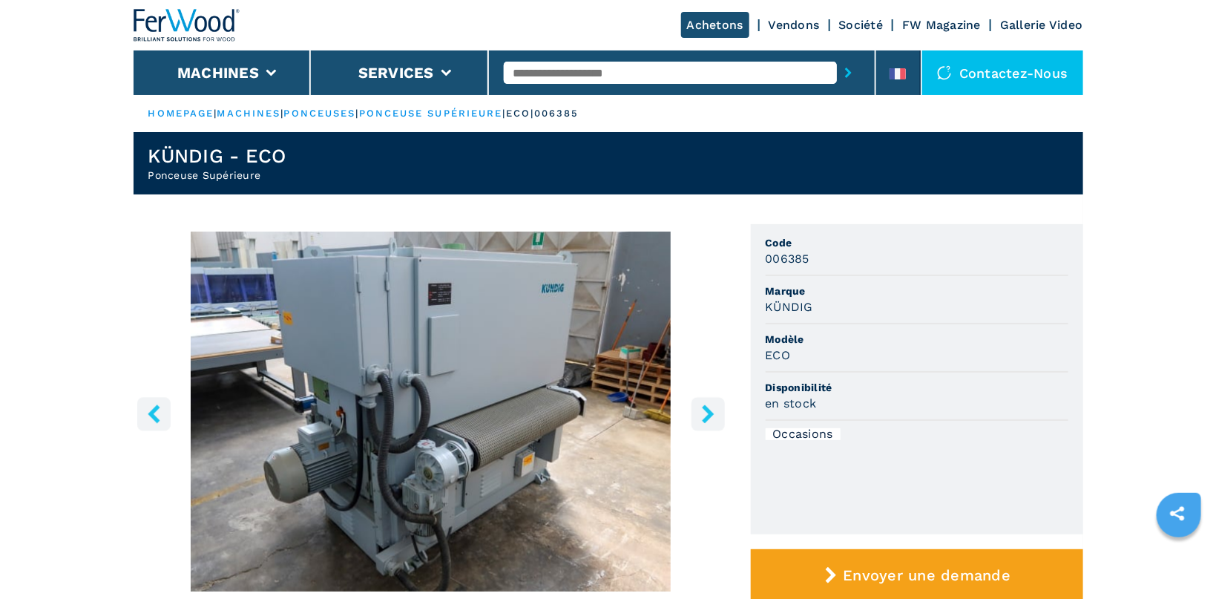
click at [703, 417] on icon "right-button" at bounding box center [708, 413] width 19 height 19
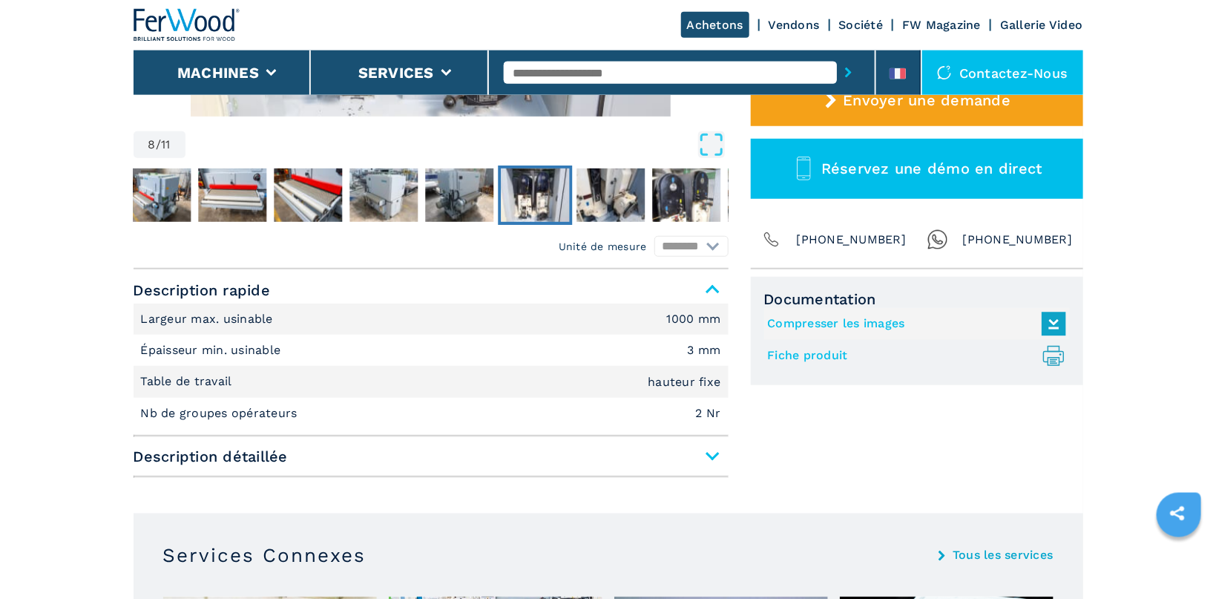
scroll to position [588, 0]
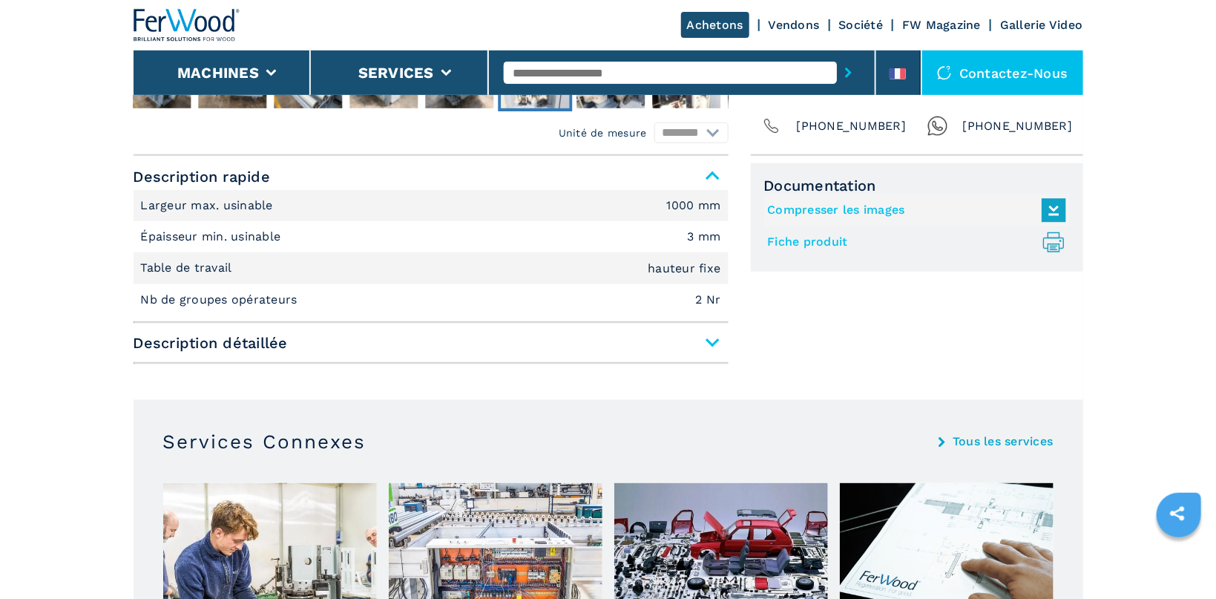
click at [700, 348] on span "Description détaillée" at bounding box center [431, 342] width 595 height 27
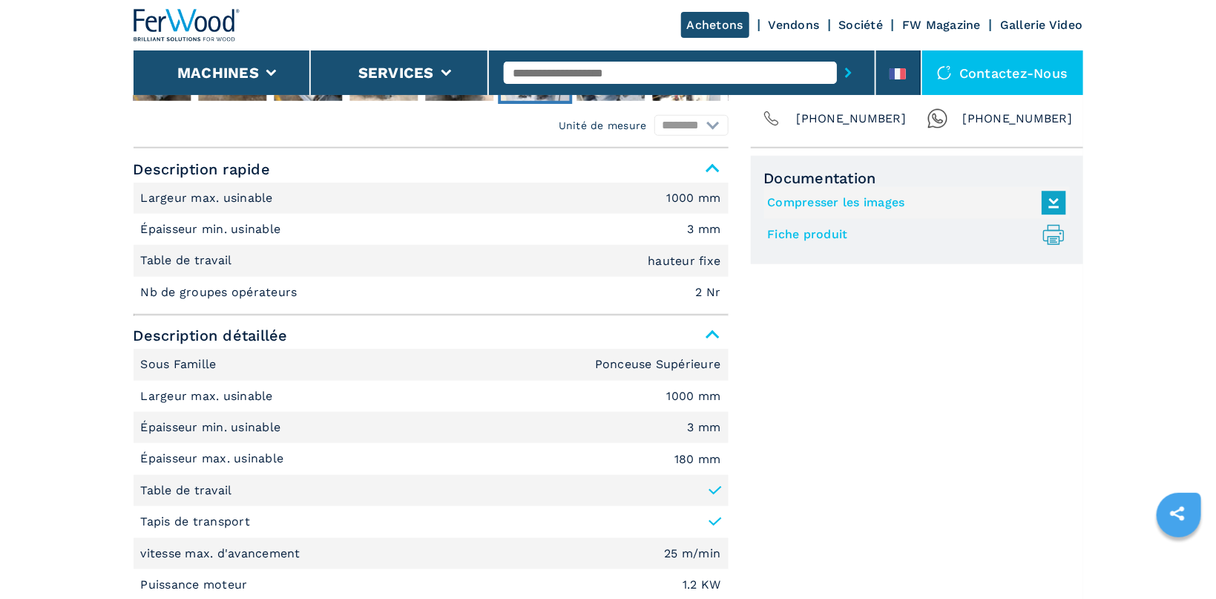
scroll to position [0, 0]
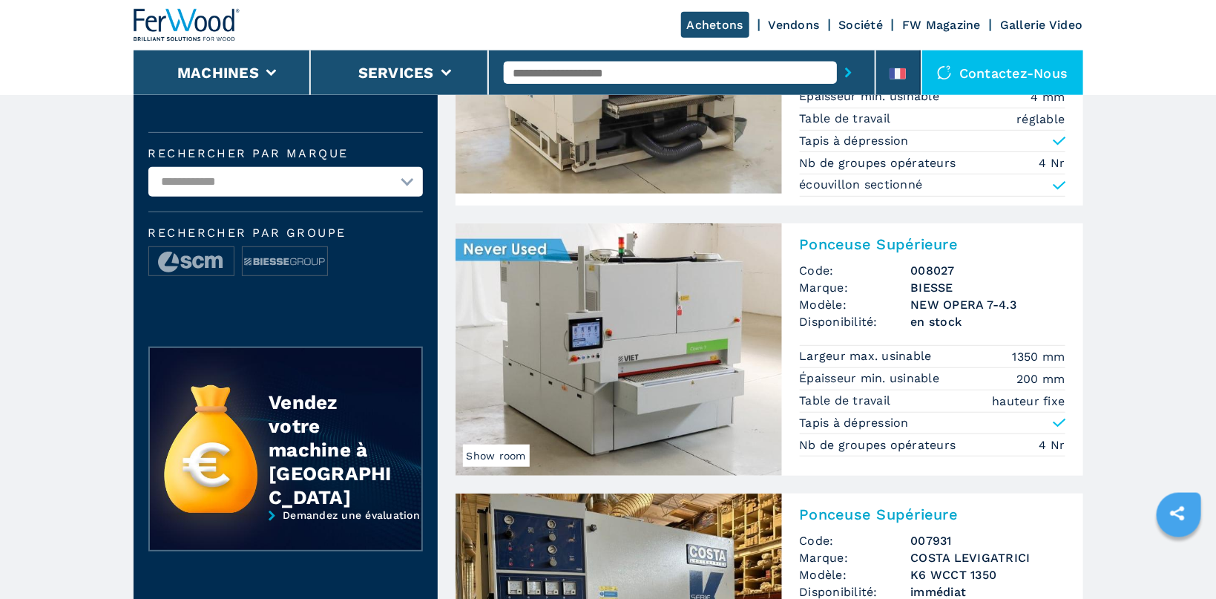
scroll to position [260, 0]
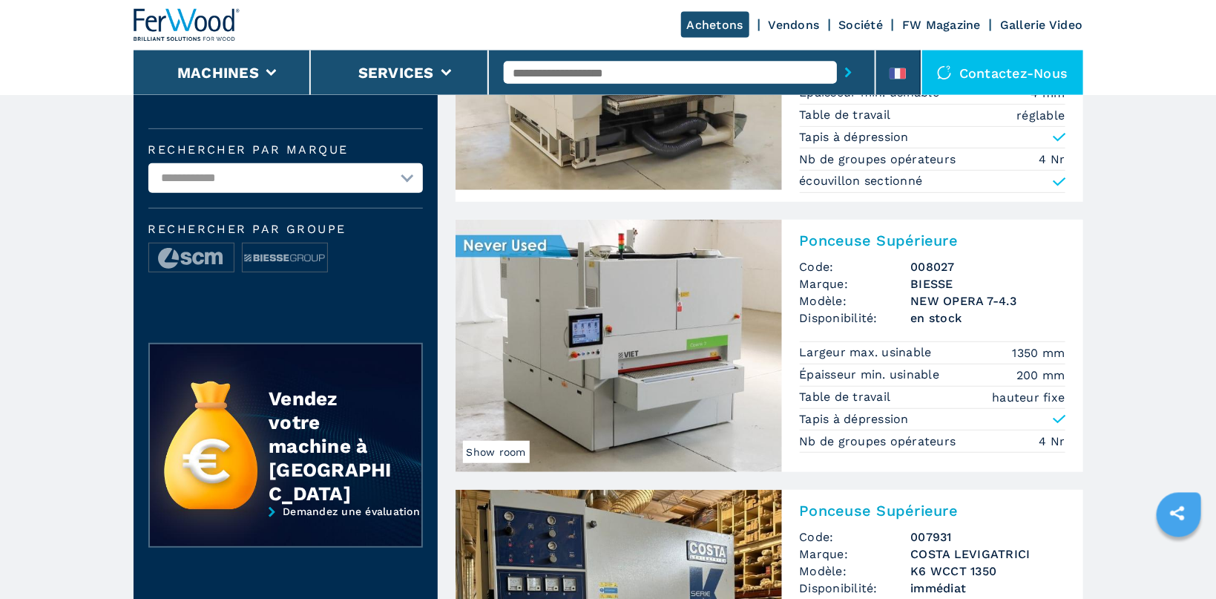
click at [562, 74] on input "text" at bounding box center [670, 73] width 333 height 22
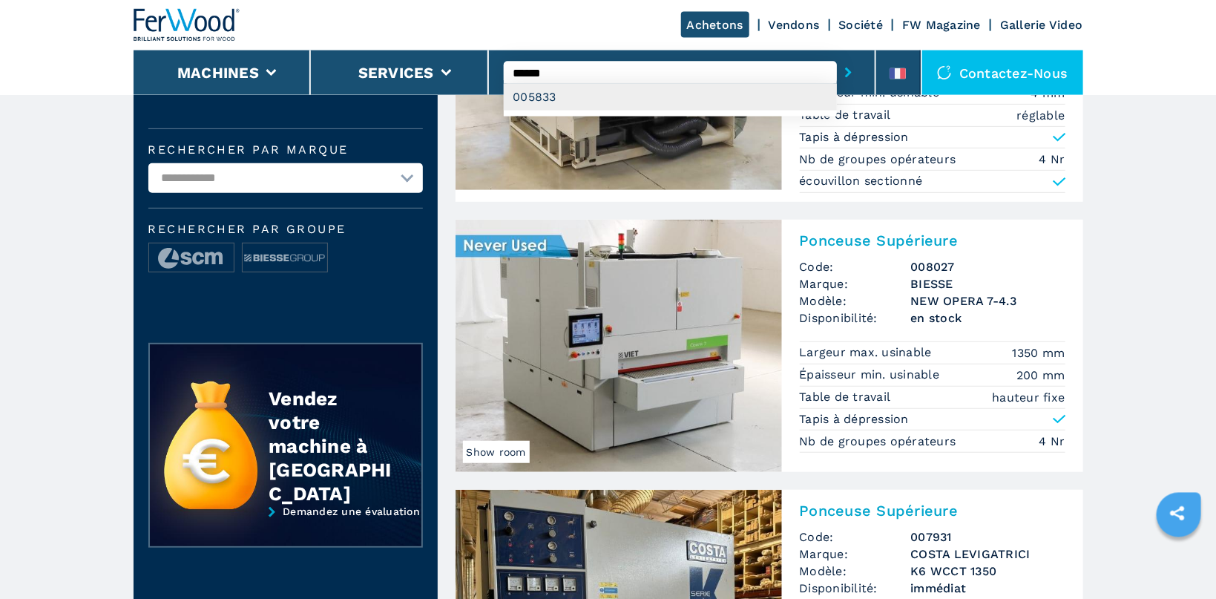
type input "******"
click at [533, 99] on div "005833" at bounding box center [670, 97] width 333 height 27
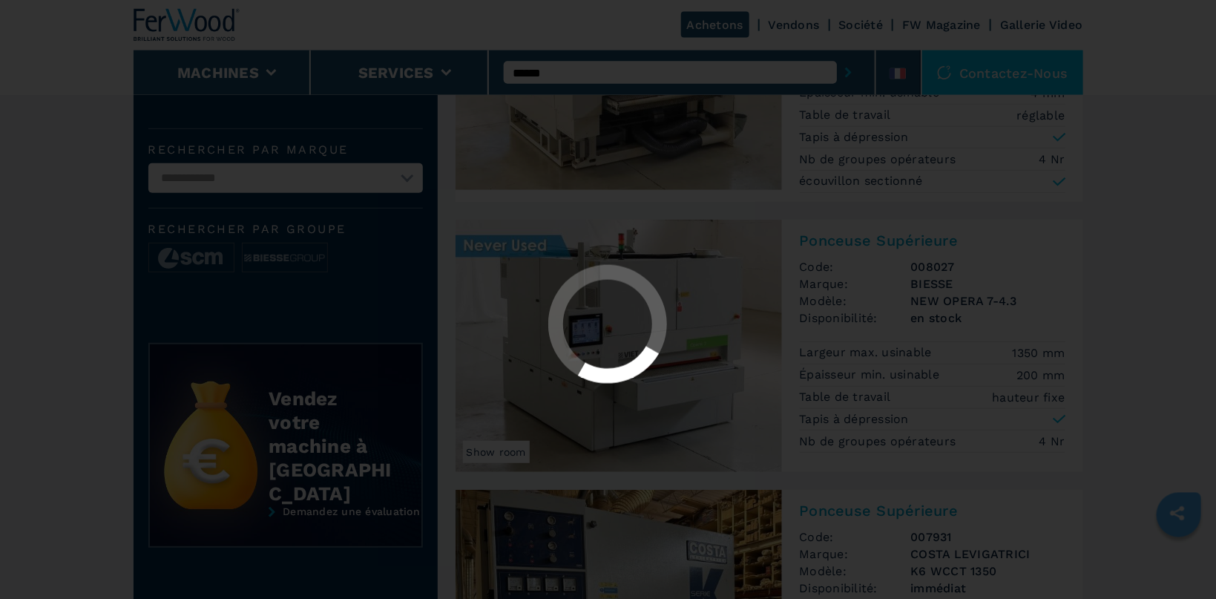
scroll to position [0, 0]
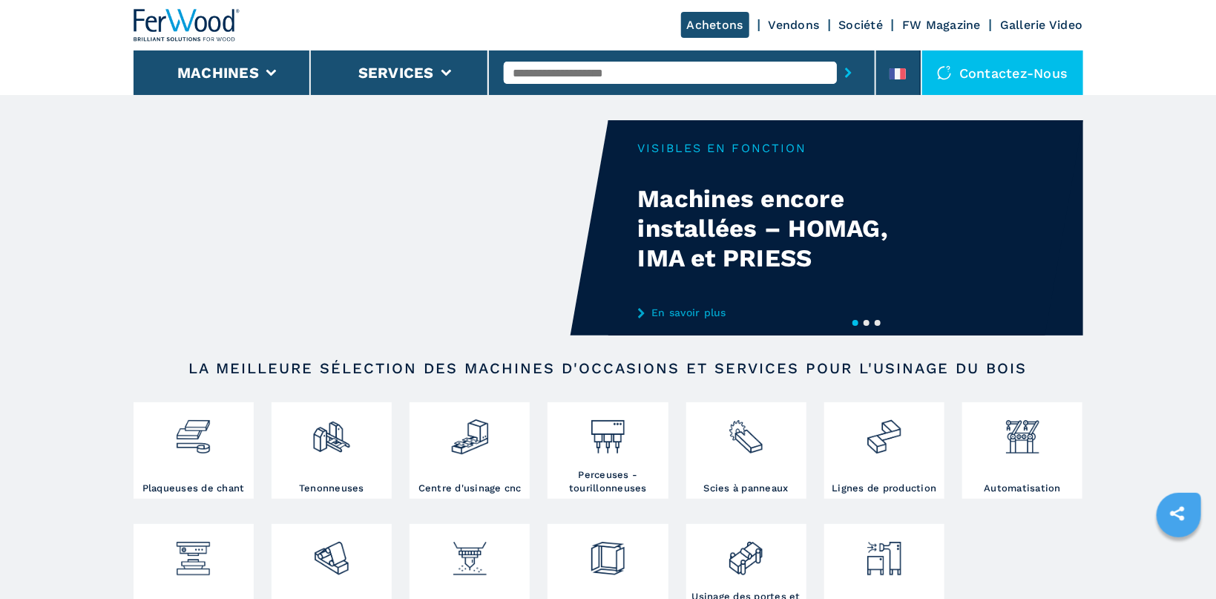
click at [558, 82] on input "text" at bounding box center [670, 73] width 333 height 22
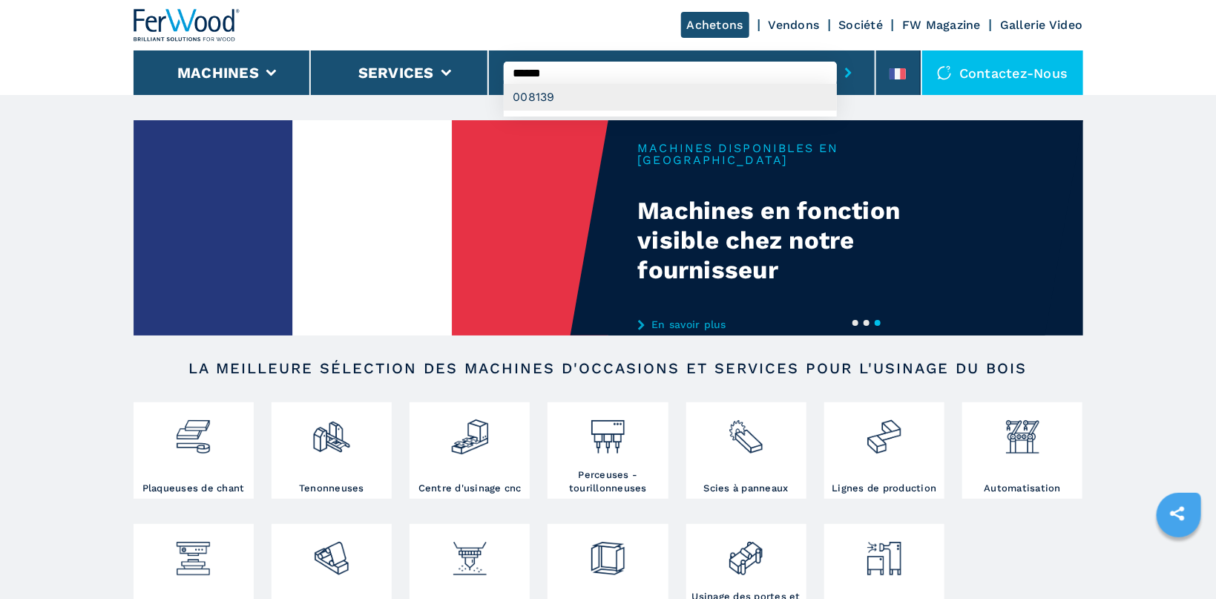
type input "******"
click at [576, 102] on div "008139" at bounding box center [670, 97] width 333 height 27
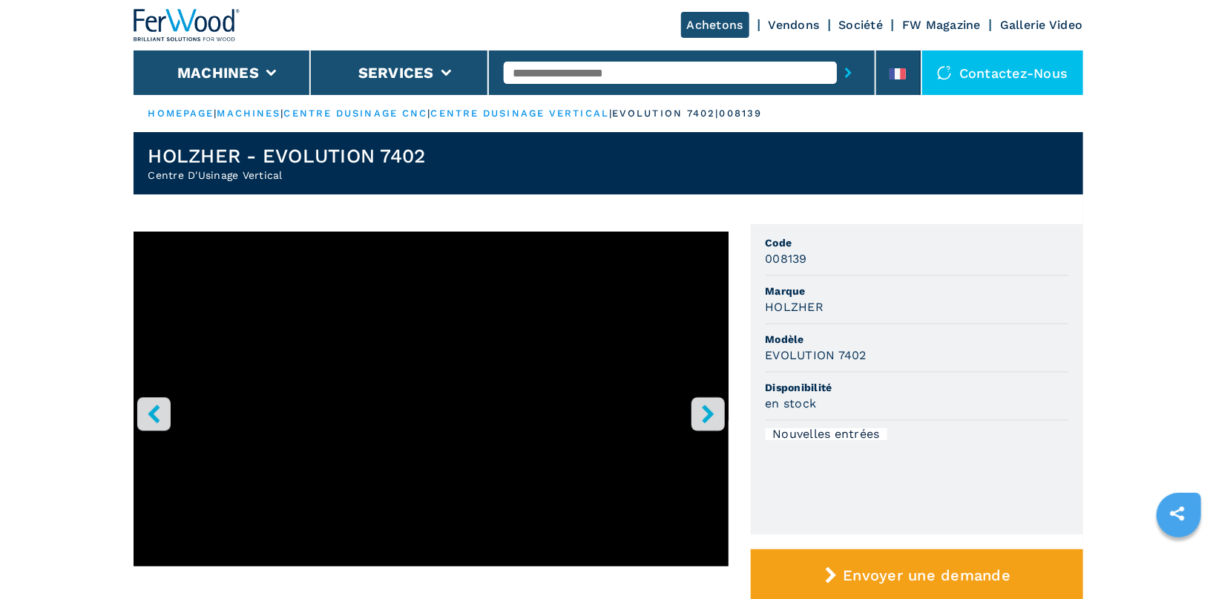
click at [714, 416] on icon "right-button" at bounding box center [708, 413] width 19 height 19
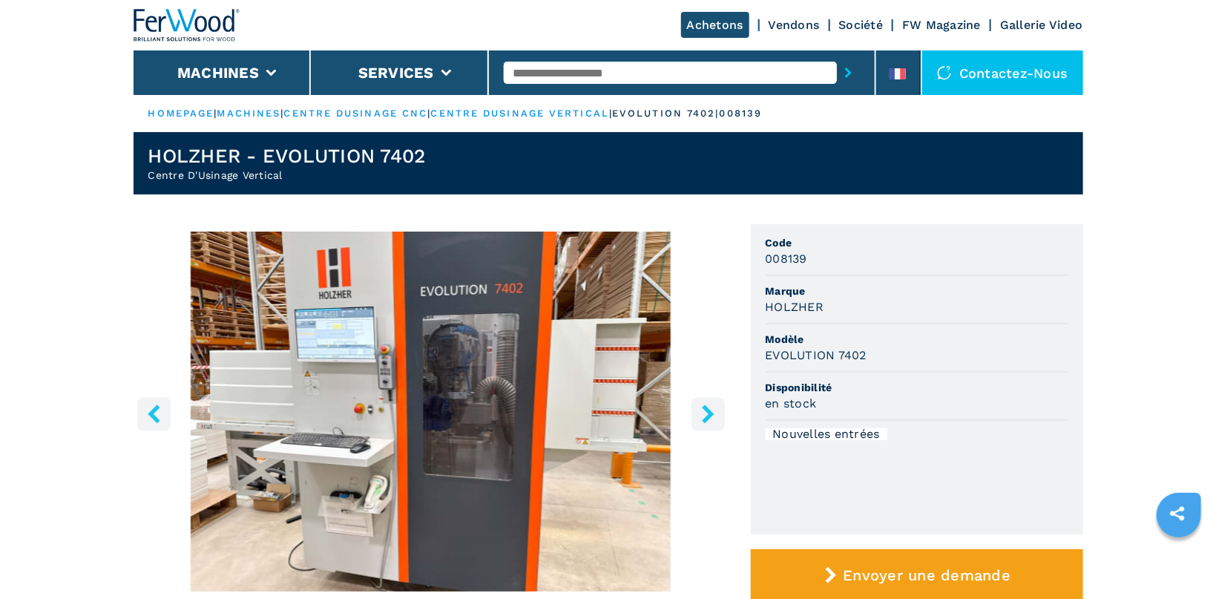
click at [714, 416] on icon "right-button" at bounding box center [708, 413] width 19 height 19
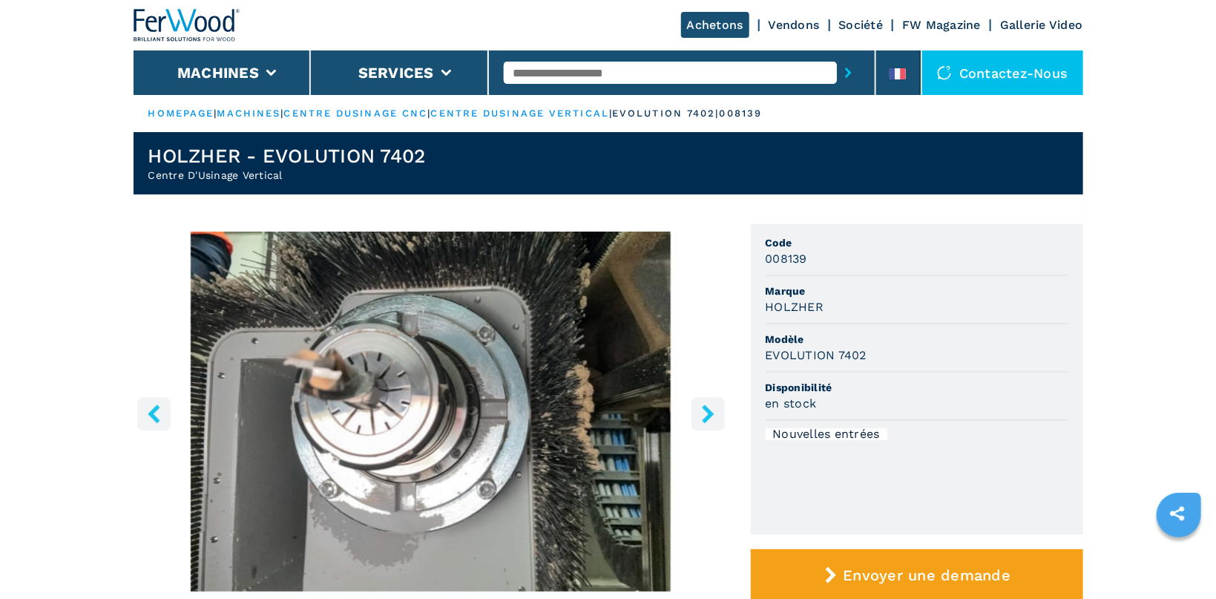
click at [714, 416] on icon "right-button" at bounding box center [708, 413] width 19 height 19
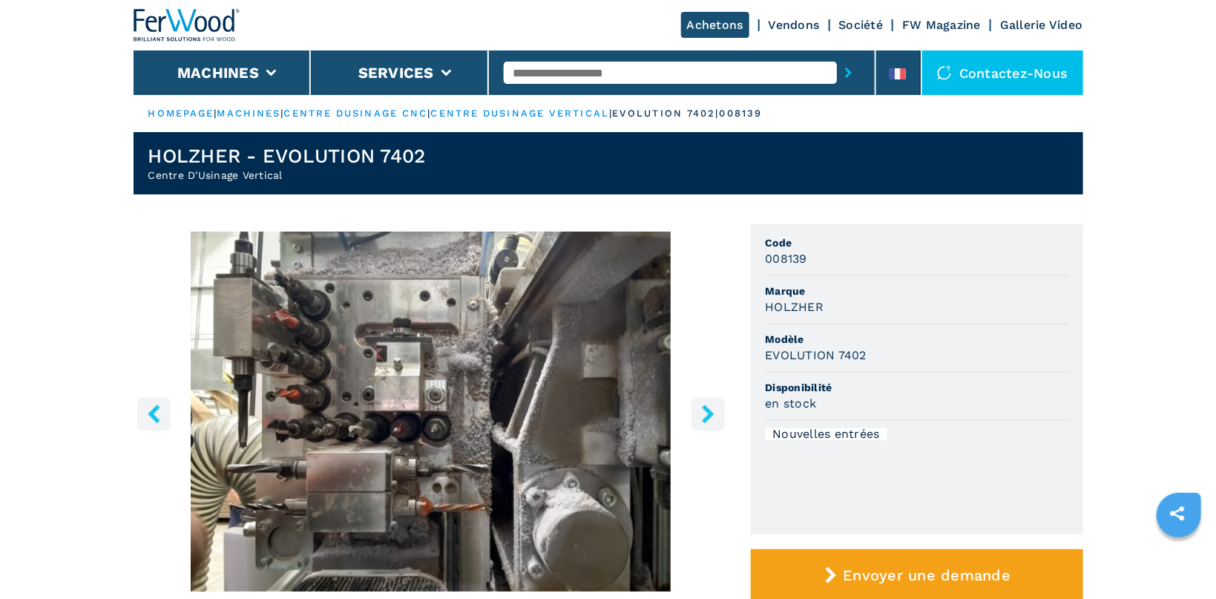
click at [710, 430] on button "right-button" at bounding box center [707, 413] width 33 height 33
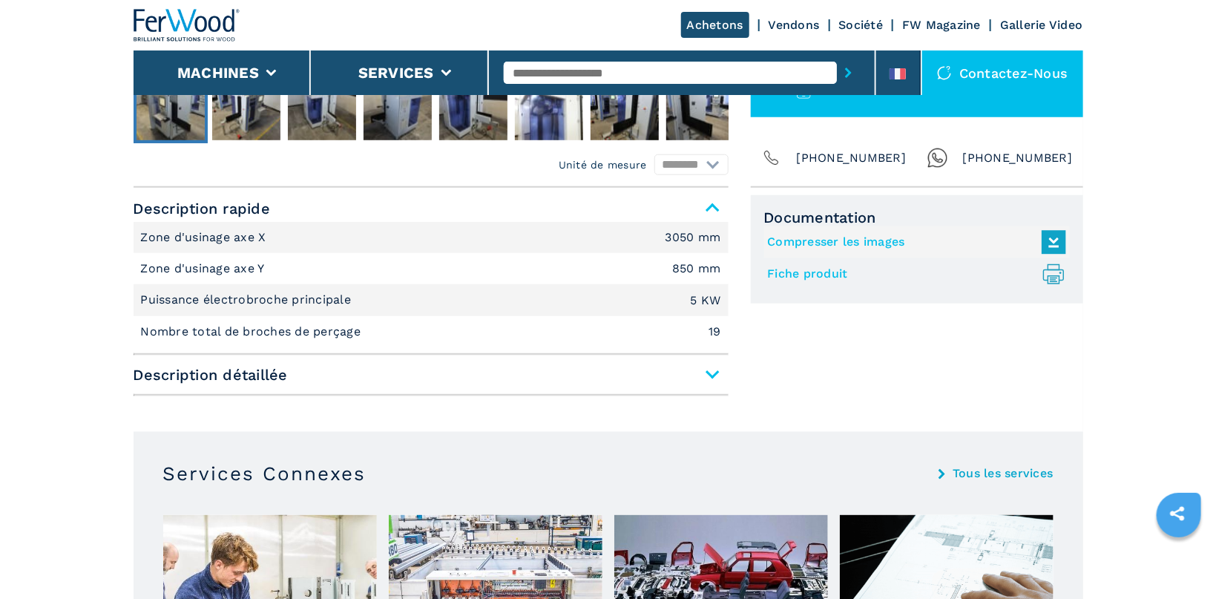
scroll to position [545, 0]
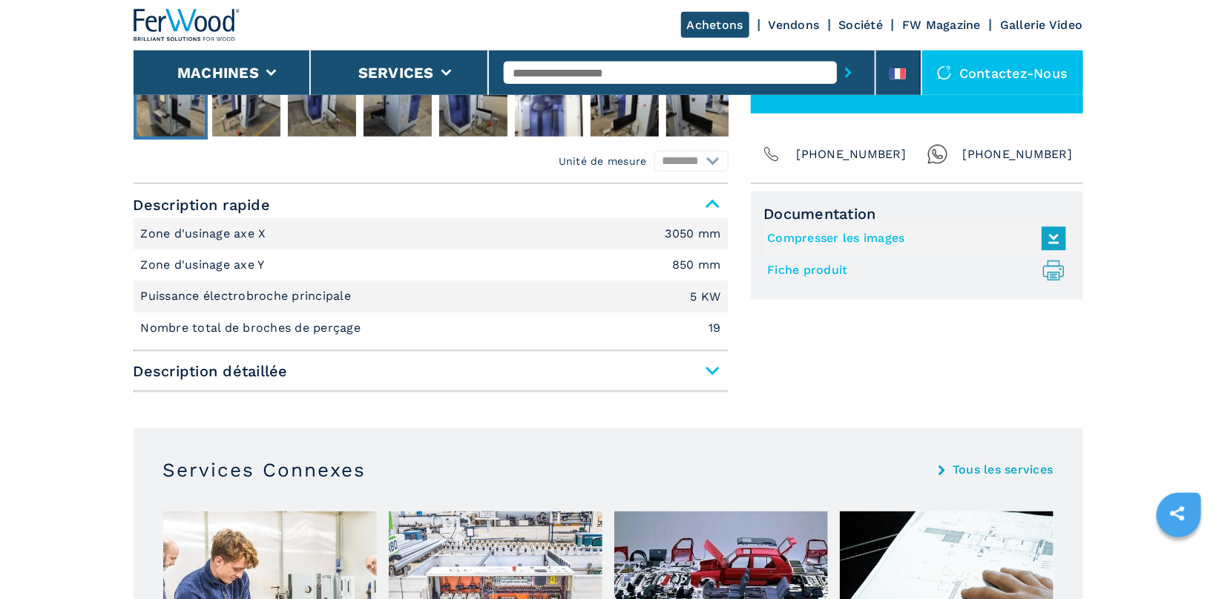
click at [585, 267] on link "Fiche produit .prefix__st0{stroke-linecap:round;stroke-linejoin:round}.prefix__…" at bounding box center [913, 270] width 291 height 24
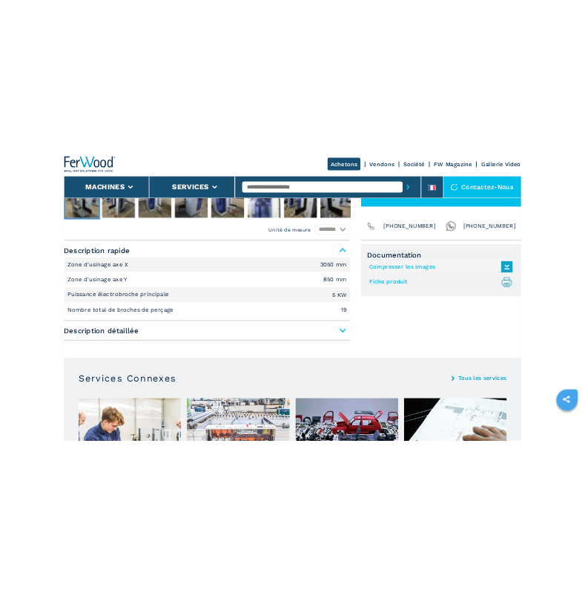
scroll to position [0, 0]
